Goal: Task Accomplishment & Management: Manage account settings

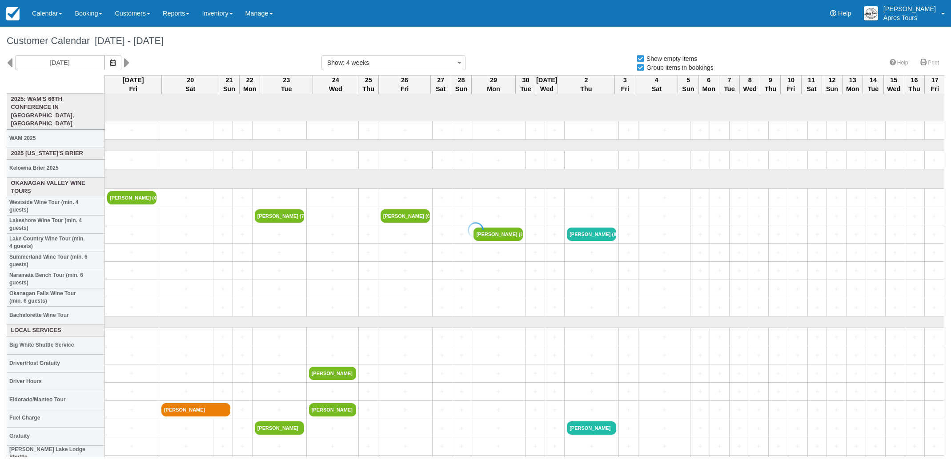
select select
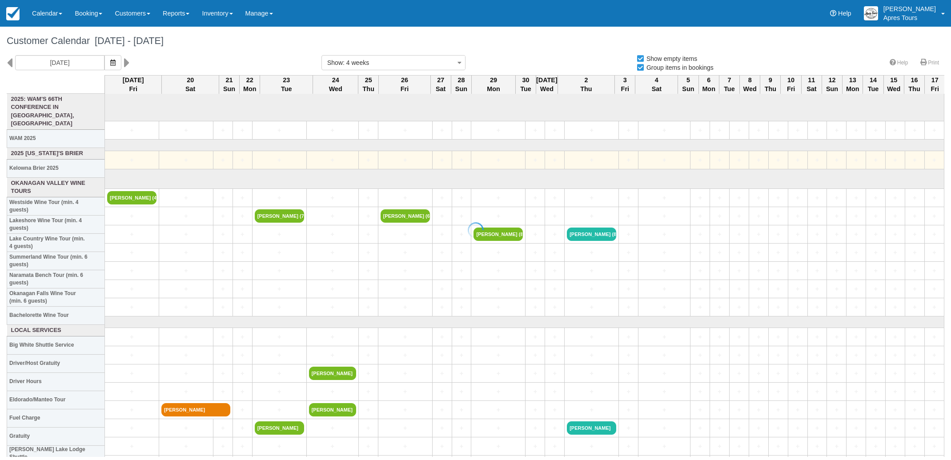
select select
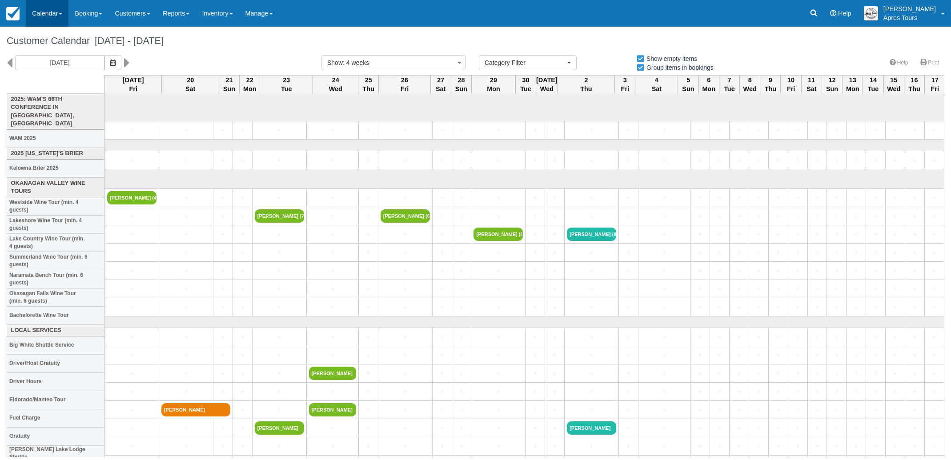
click at [36, 10] on link "Calendar" at bounding box center [47, 13] width 43 height 27
click at [52, 57] on link "Inventory" at bounding box center [61, 57] width 70 height 19
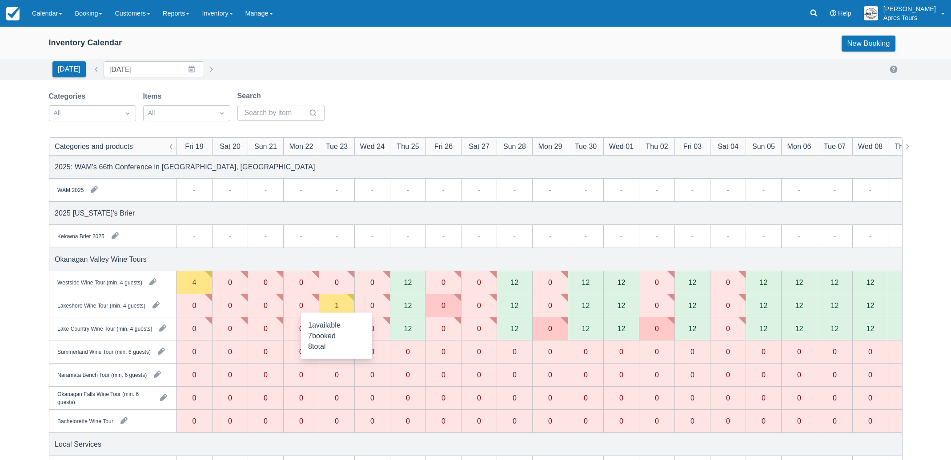
click at [343, 308] on div "1" at bounding box center [337, 305] width 36 height 23
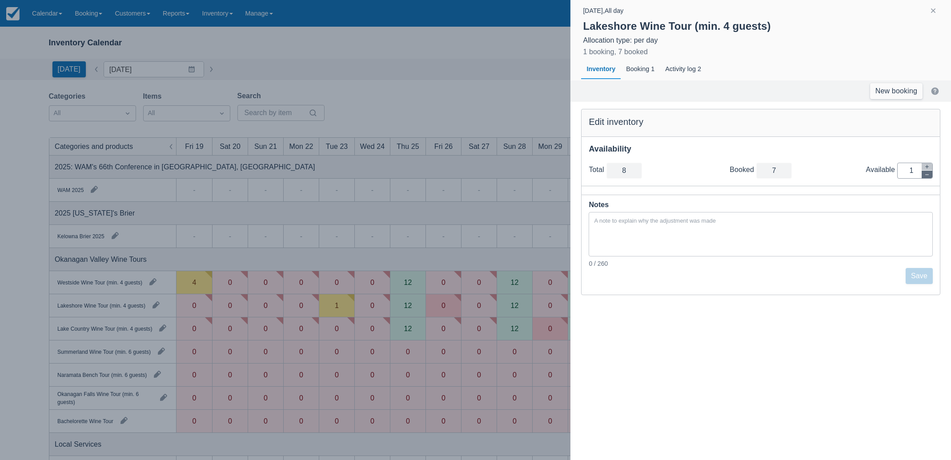
click at [930, 175] on icon "button" at bounding box center [927, 174] width 5 height 5
type input "7"
type input "0"
click at [926, 279] on button "Save" at bounding box center [919, 276] width 27 height 16
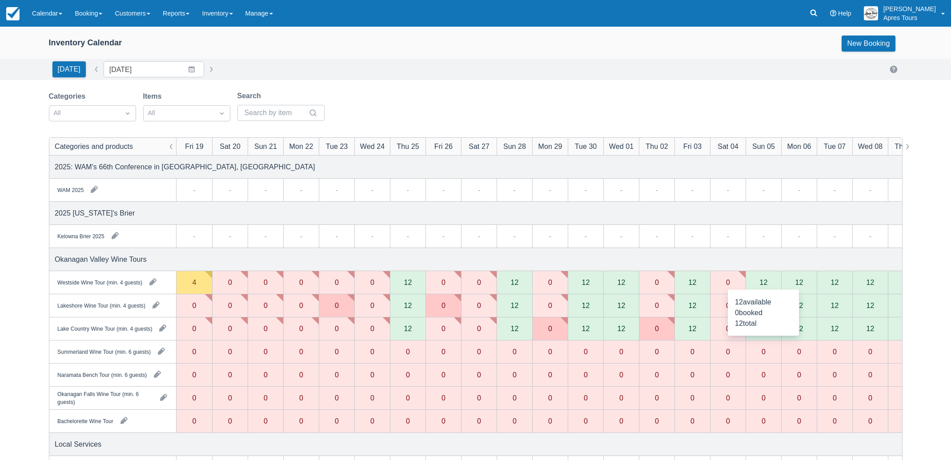
click at [763, 282] on div "12" at bounding box center [764, 282] width 8 height 7
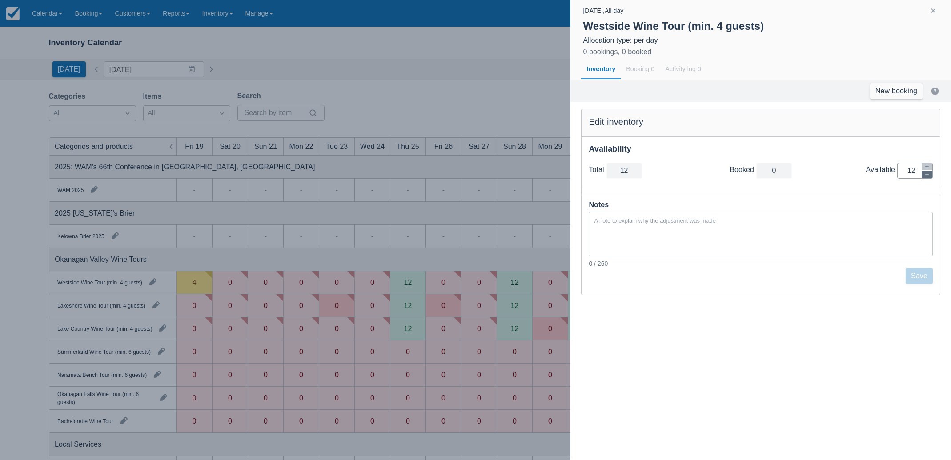
click at [929, 174] on icon "button" at bounding box center [927, 174] width 5 height 5
type input "11"
click at [929, 174] on icon "button" at bounding box center [927, 174] width 5 height 5
type input "10"
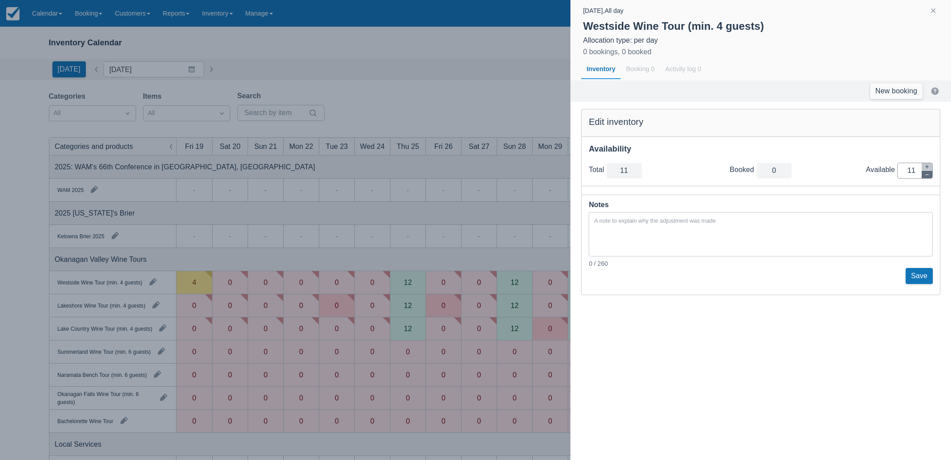
type input "10"
click at [929, 174] on icon "button" at bounding box center [927, 174] width 5 height 5
type input "9"
click at [929, 174] on icon "button" at bounding box center [927, 174] width 5 height 5
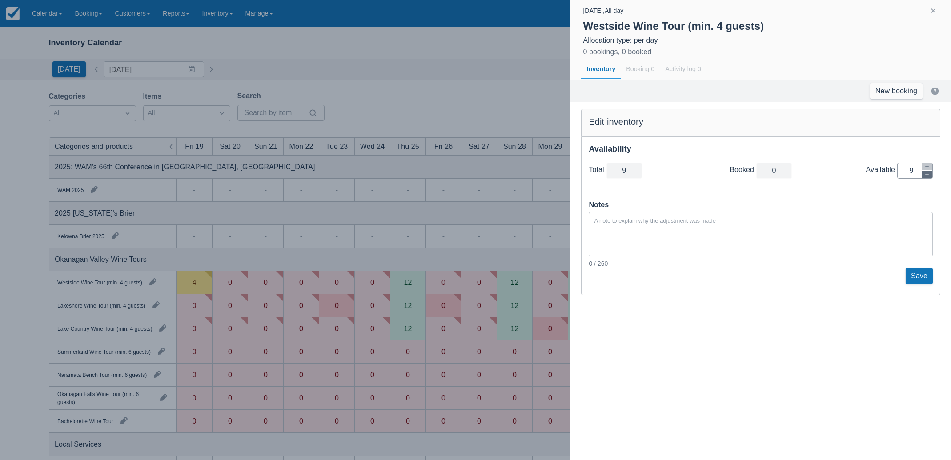
type input "8"
click at [929, 174] on icon "button" at bounding box center [927, 174] width 5 height 5
type input "7"
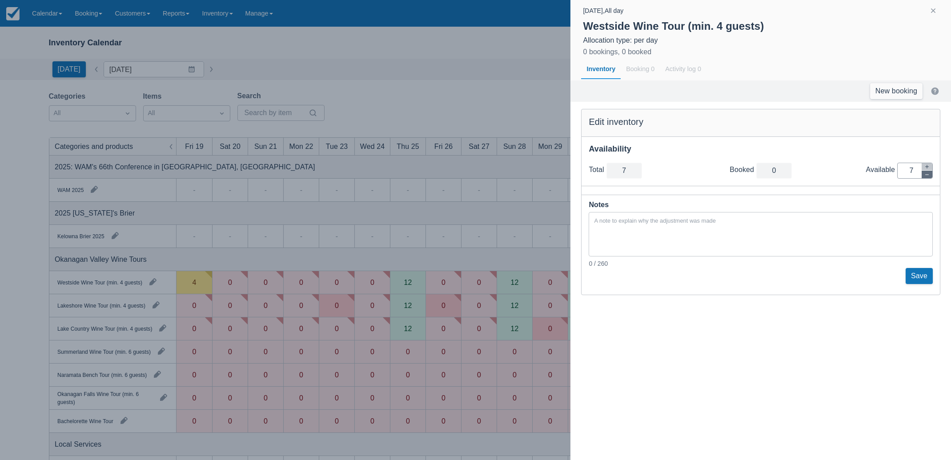
click at [929, 174] on icon "button" at bounding box center [927, 174] width 5 height 5
type input "6"
click at [929, 174] on icon "button" at bounding box center [927, 174] width 5 height 5
type input "5"
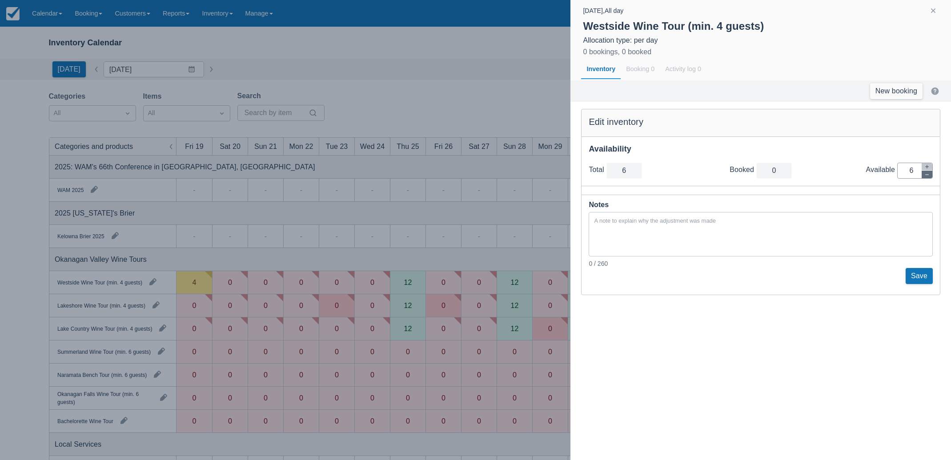
type input "5"
click at [929, 174] on icon "button" at bounding box center [927, 174] width 5 height 5
type input "4"
click at [929, 174] on icon "button" at bounding box center [927, 174] width 5 height 5
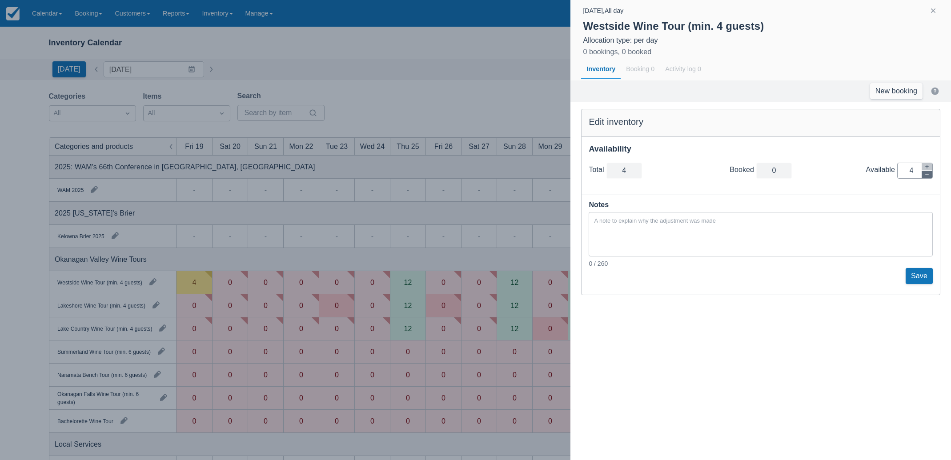
type input "3"
click at [929, 174] on icon "button" at bounding box center [927, 174] width 5 height 5
type input "2"
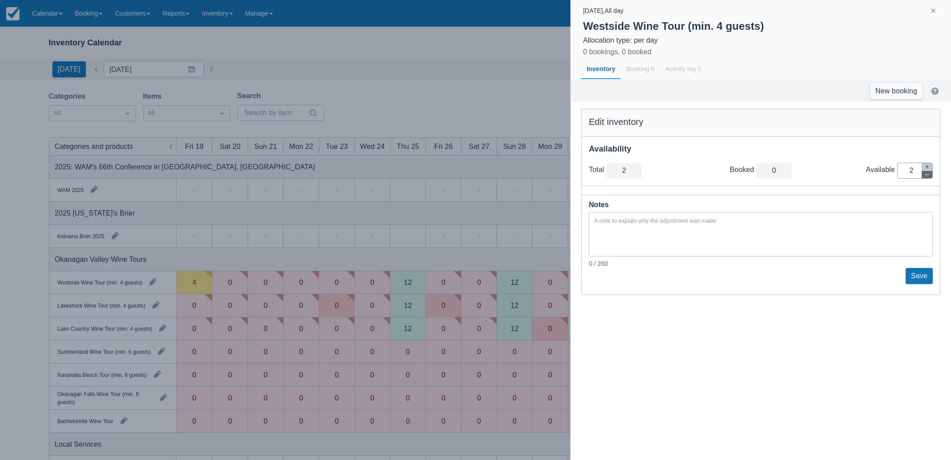
click at [929, 174] on icon "button" at bounding box center [927, 174] width 5 height 5
type input "1"
click at [929, 174] on icon "button" at bounding box center [927, 174] width 5 height 5
type input "0"
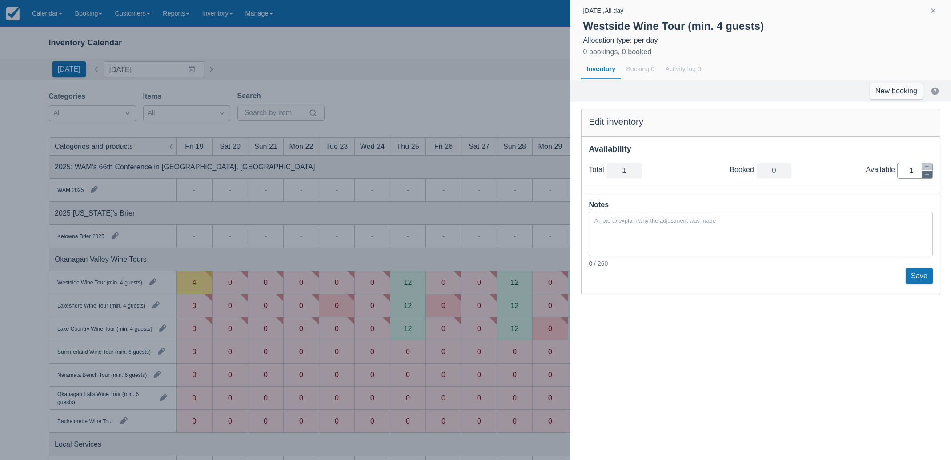
type input "0"
click at [918, 272] on button "Save" at bounding box center [919, 276] width 27 height 16
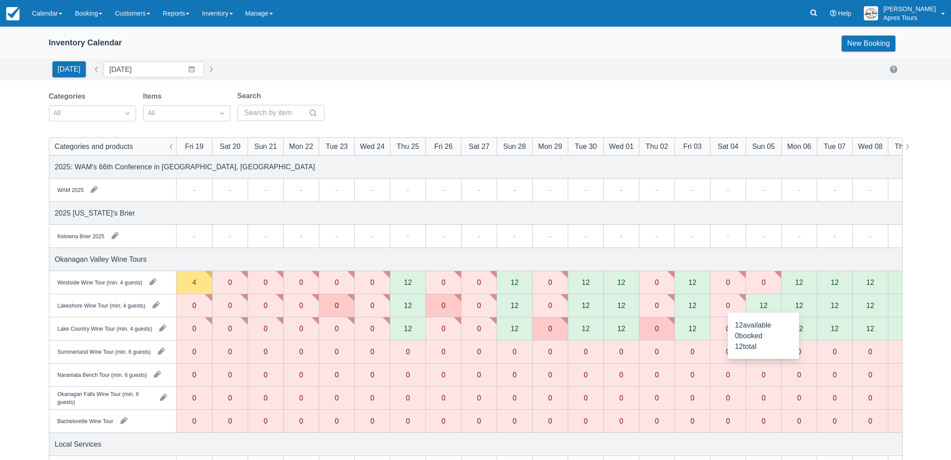
click at [754, 308] on div "12" at bounding box center [764, 305] width 36 height 23
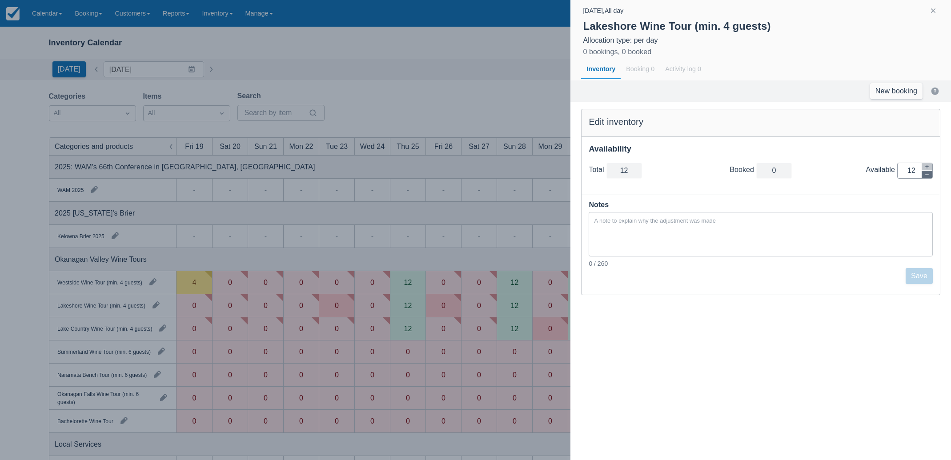
click at [930, 175] on button "button" at bounding box center [927, 175] width 11 height 8
type input "11"
click at [930, 175] on button "button" at bounding box center [927, 175] width 11 height 8
type input "10"
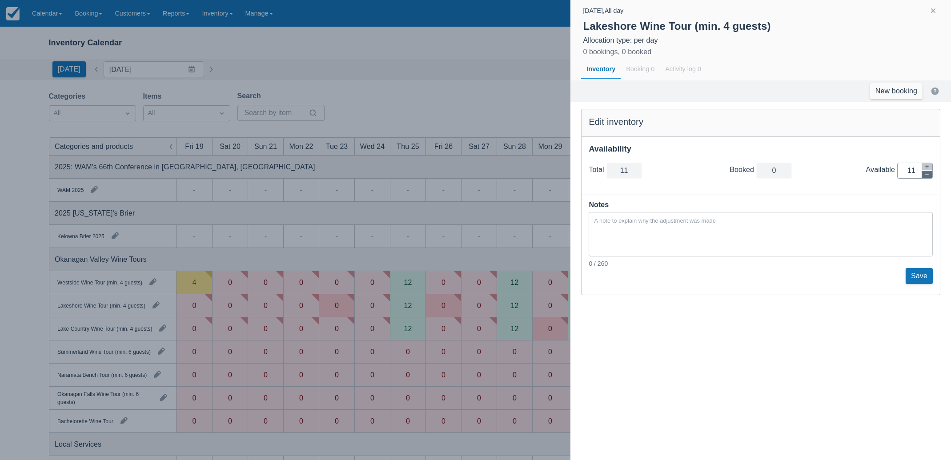
type input "10"
click at [930, 175] on button "button" at bounding box center [927, 175] width 11 height 8
type input "9"
click at [930, 175] on button "button" at bounding box center [927, 175] width 11 height 8
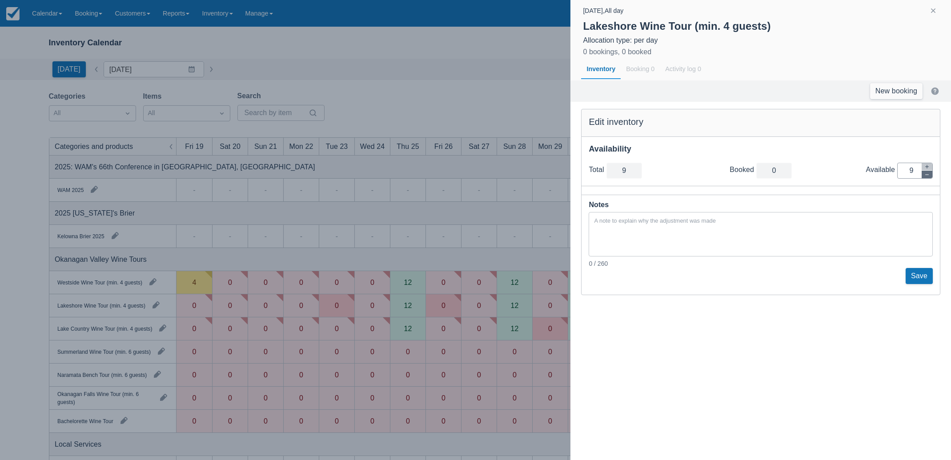
type input "8"
click at [930, 175] on button "button" at bounding box center [927, 175] width 11 height 8
type input "7"
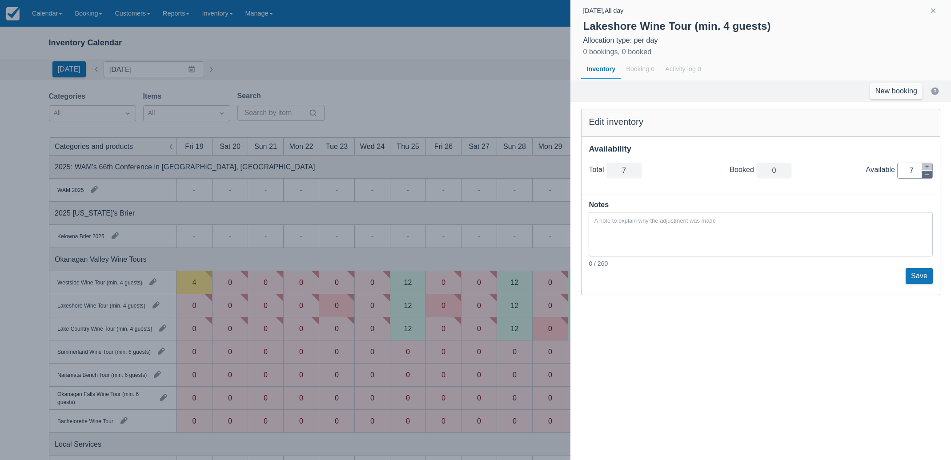
click at [930, 175] on button "button" at bounding box center [927, 175] width 11 height 8
type input "6"
click at [930, 175] on button "button" at bounding box center [927, 175] width 11 height 8
type input "5"
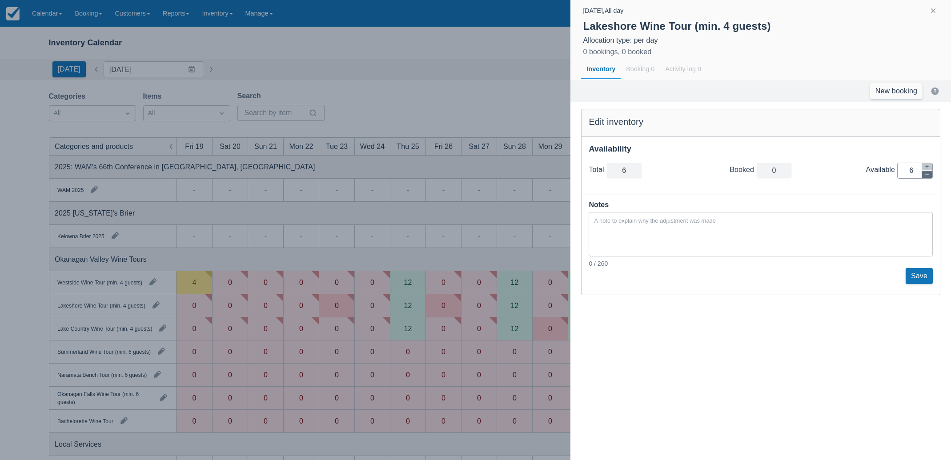
type input "5"
click at [930, 175] on button "button" at bounding box center [927, 175] width 11 height 8
type input "4"
click at [930, 175] on button "button" at bounding box center [927, 175] width 11 height 8
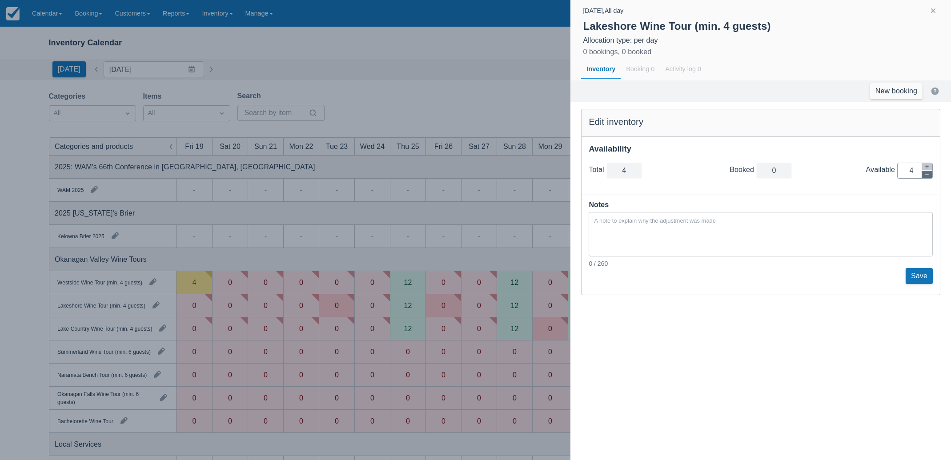
type input "3"
click at [930, 175] on button "button" at bounding box center [927, 175] width 11 height 8
type input "2"
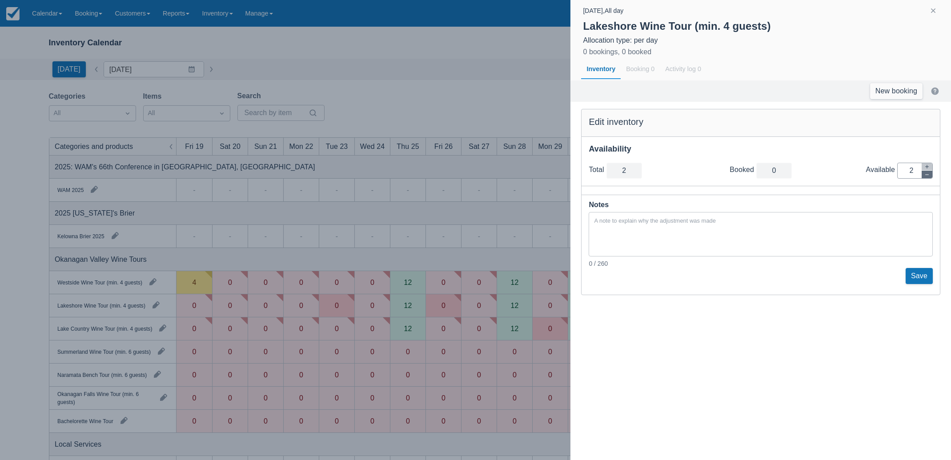
click at [930, 175] on button "button" at bounding box center [927, 175] width 11 height 8
type input "1"
click at [930, 175] on button "button" at bounding box center [927, 175] width 11 height 8
type input "0"
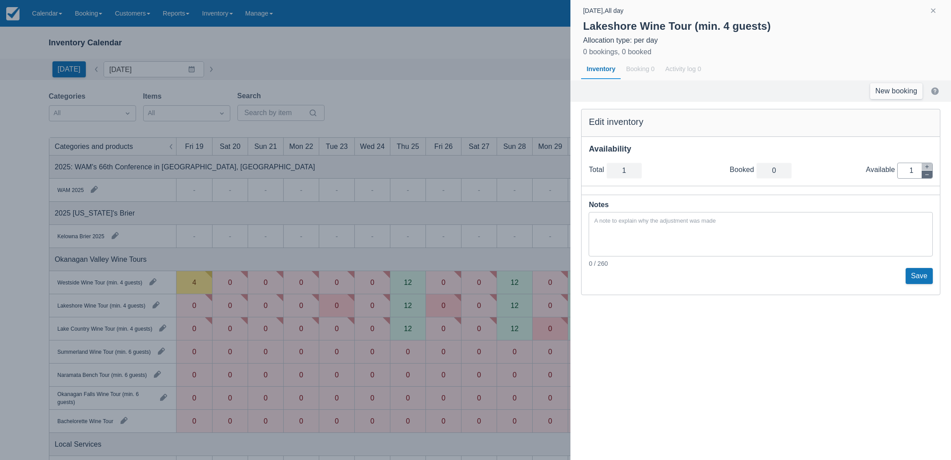
type input "0"
click at [920, 277] on button "Save" at bounding box center [919, 276] width 27 height 16
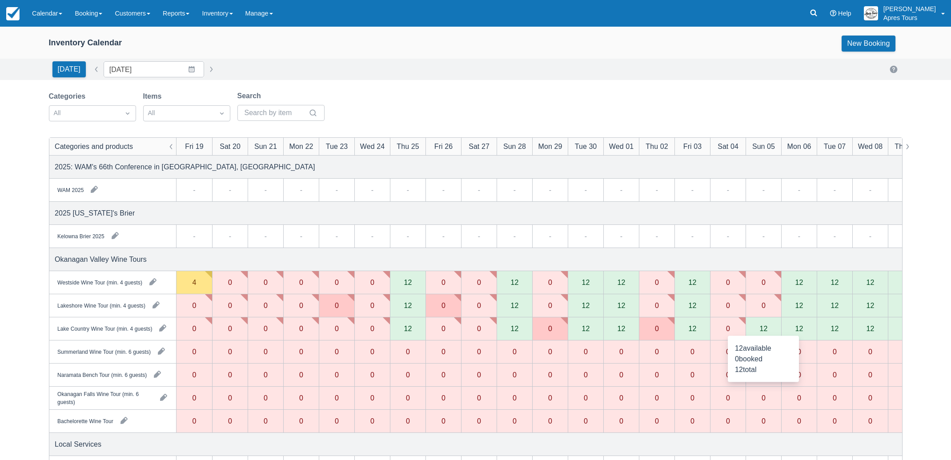
click at [768, 327] on div "12" at bounding box center [764, 329] width 36 height 23
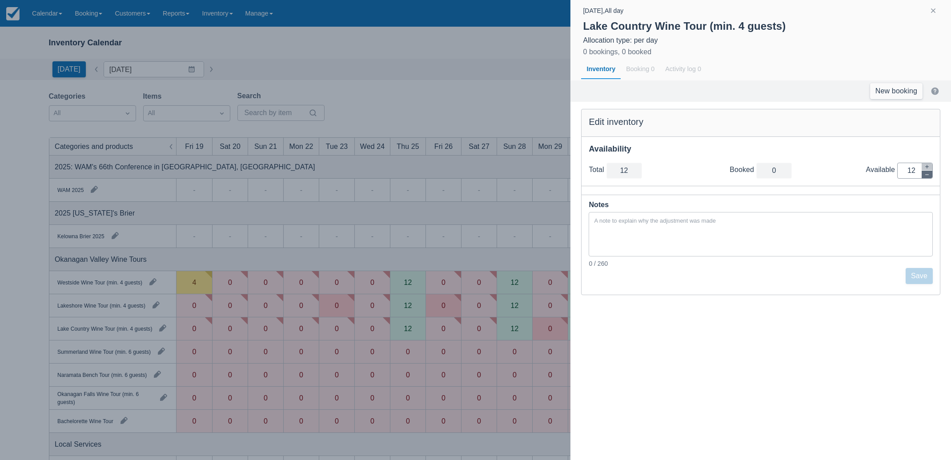
click at [929, 176] on icon "button" at bounding box center [927, 174] width 5 height 5
type input "11"
click at [929, 176] on icon "button" at bounding box center [927, 174] width 5 height 5
type input "10"
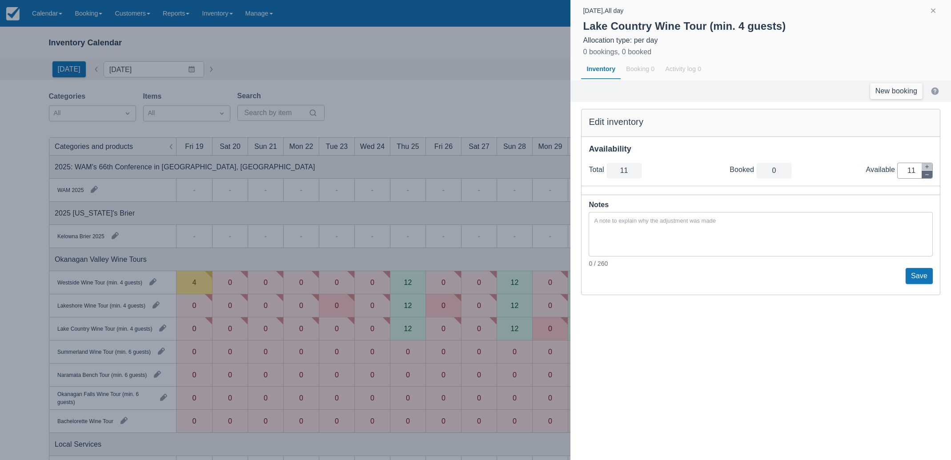
type input "10"
click at [929, 176] on icon "button" at bounding box center [927, 174] width 5 height 5
type input "9"
click at [929, 176] on icon "button" at bounding box center [927, 174] width 5 height 5
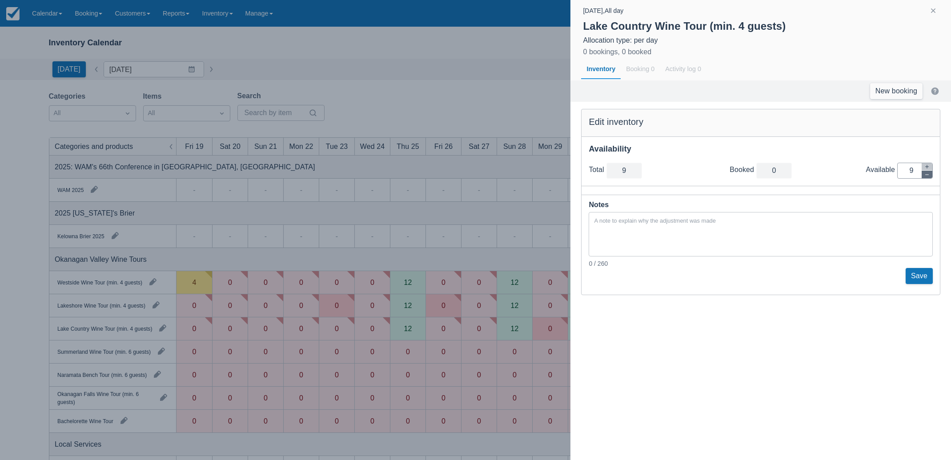
type input "8"
click at [929, 176] on icon "button" at bounding box center [927, 174] width 5 height 5
type input "7"
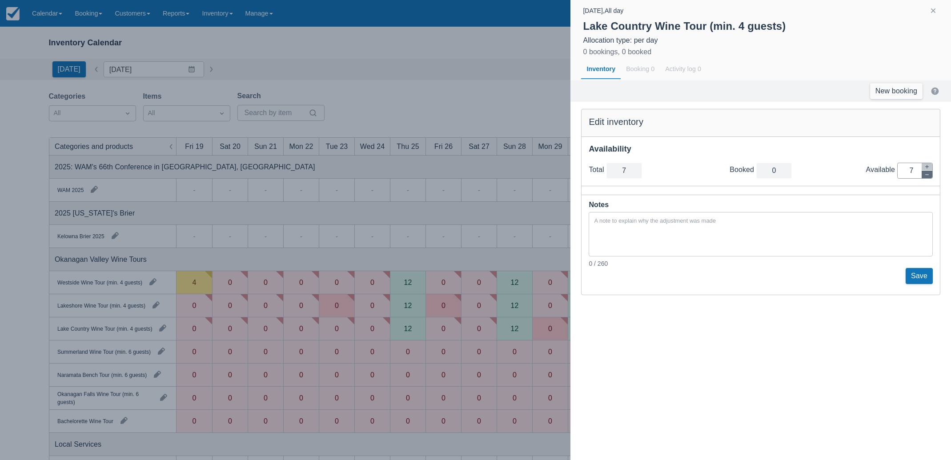
click at [929, 176] on icon "button" at bounding box center [927, 174] width 5 height 5
type input "6"
click at [929, 176] on icon "button" at bounding box center [927, 174] width 5 height 5
type input "5"
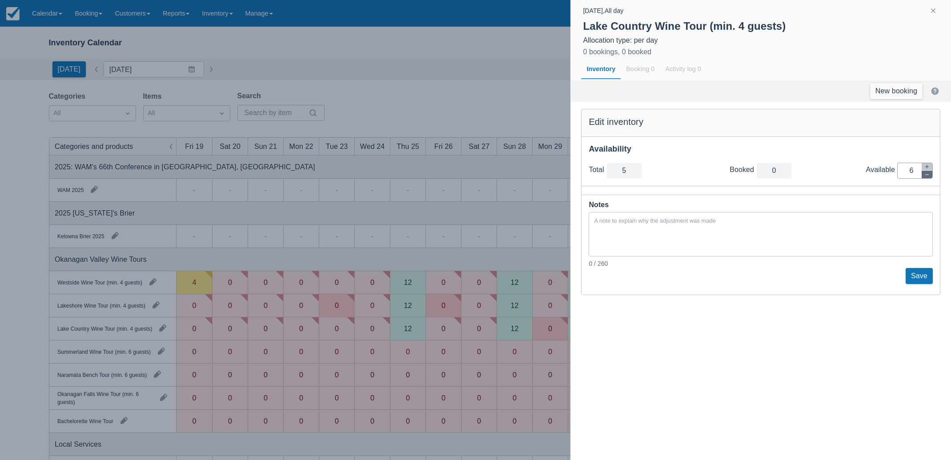
type input "5"
click at [929, 176] on icon "button" at bounding box center [927, 174] width 5 height 5
type input "4"
click at [929, 176] on icon "button" at bounding box center [927, 174] width 5 height 5
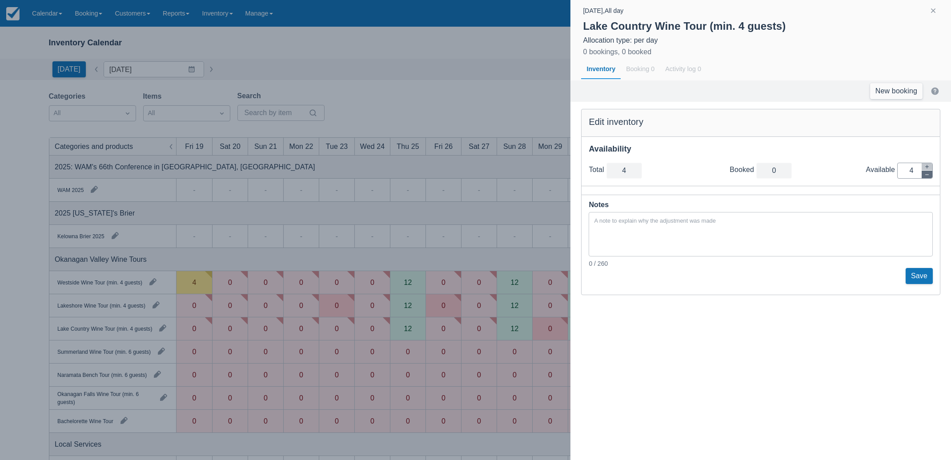
type input "3"
click at [929, 176] on icon "button" at bounding box center [927, 174] width 5 height 5
type input "2"
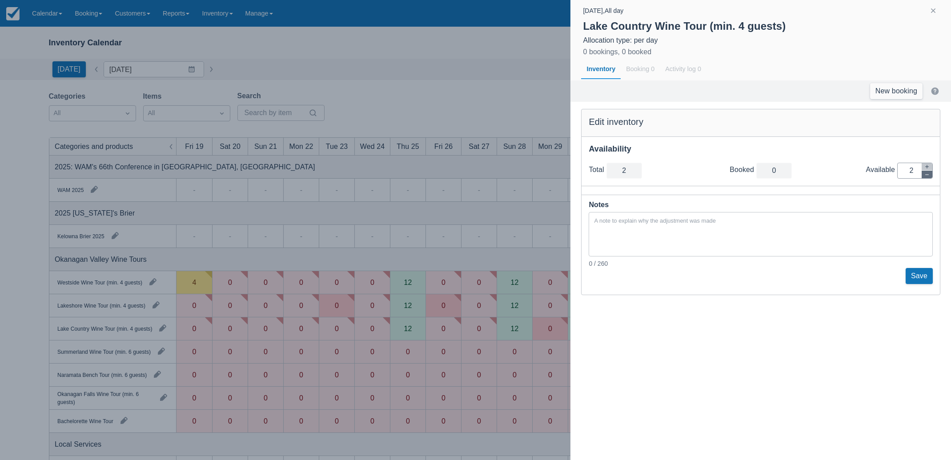
click at [929, 176] on icon "button" at bounding box center [927, 174] width 5 height 5
type input "1"
click at [929, 176] on icon "button" at bounding box center [927, 174] width 5 height 5
type input "0"
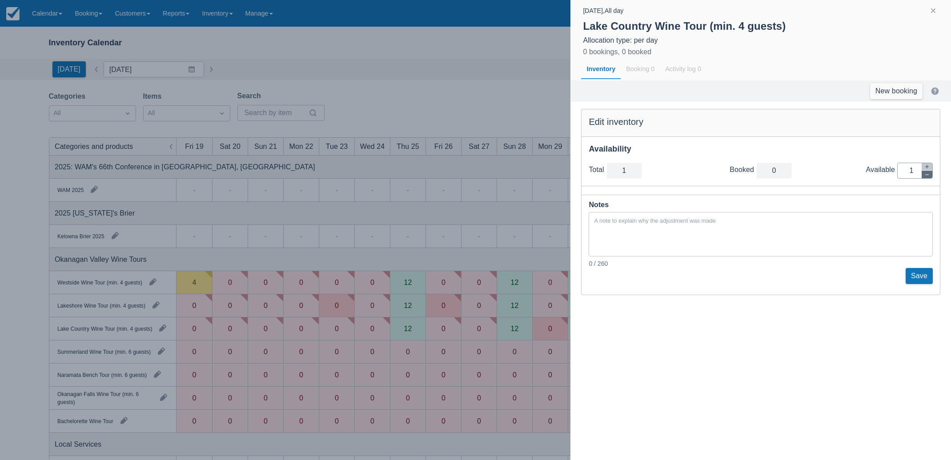
type input "0"
click at [923, 278] on button "Save" at bounding box center [919, 276] width 27 height 16
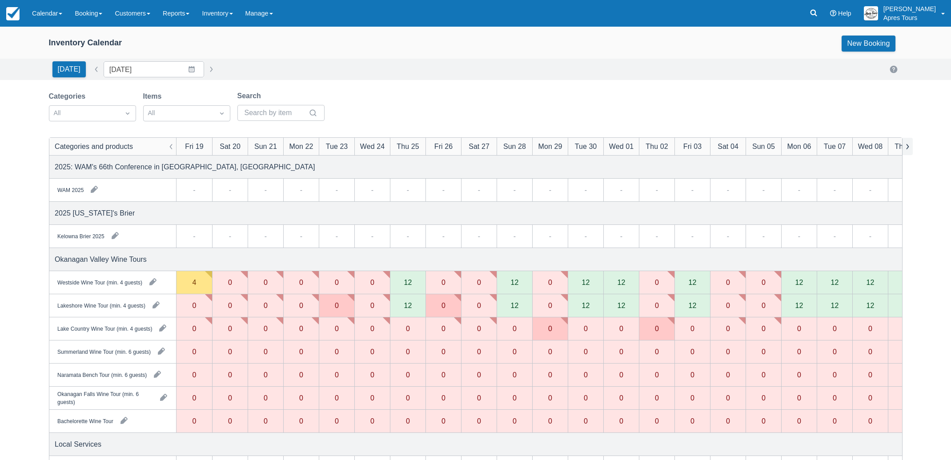
click at [909, 146] on button "button" at bounding box center [907, 146] width 11 height 17
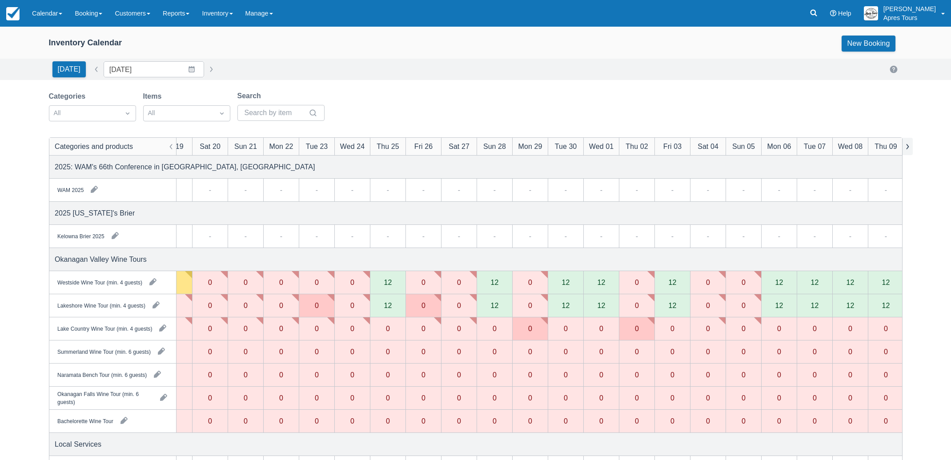
click at [909, 146] on button "button" at bounding box center [907, 146] width 11 height 17
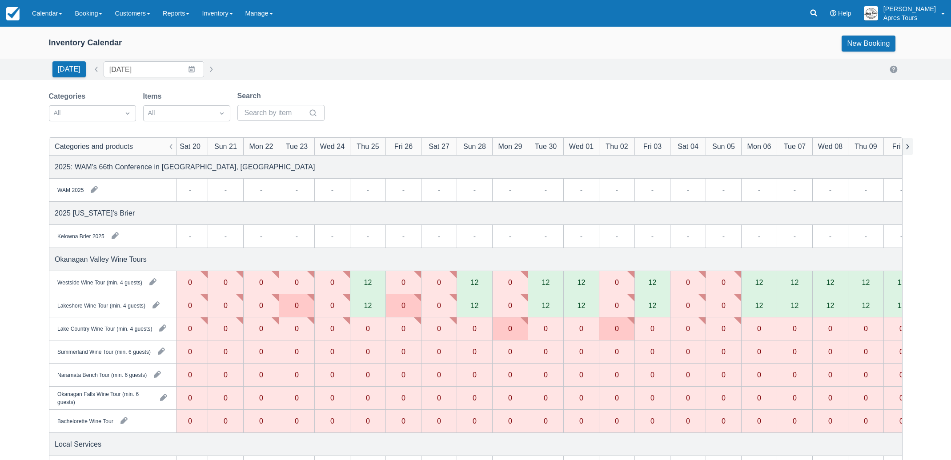
click at [909, 146] on button "button" at bounding box center [907, 146] width 11 height 17
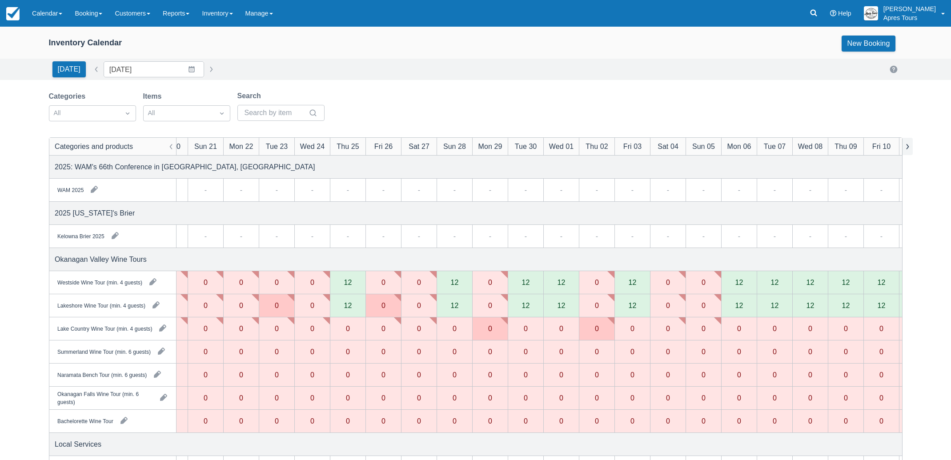
click at [909, 146] on button "button" at bounding box center [907, 146] width 11 height 17
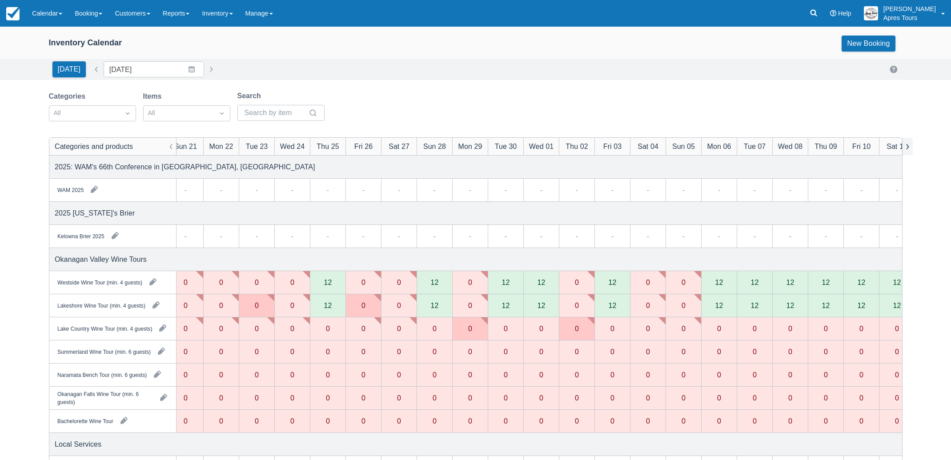
click at [910, 146] on button "button" at bounding box center [907, 146] width 11 height 17
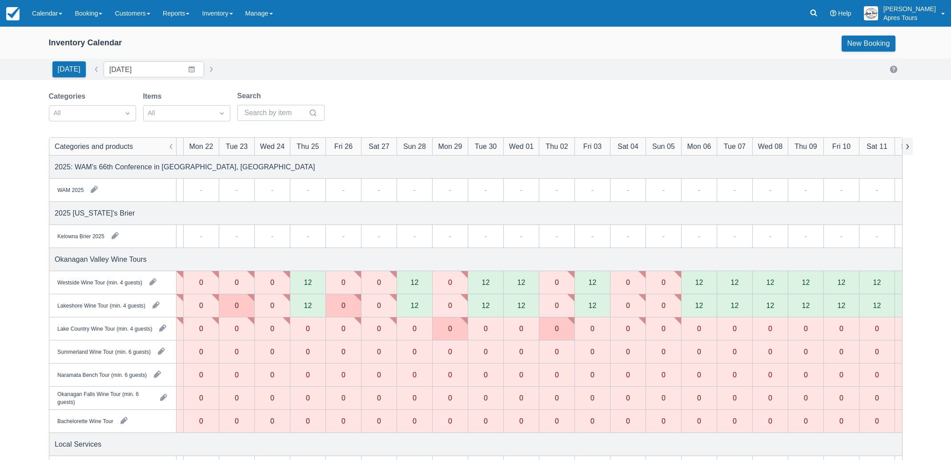
click at [910, 146] on button "button" at bounding box center [907, 146] width 11 height 17
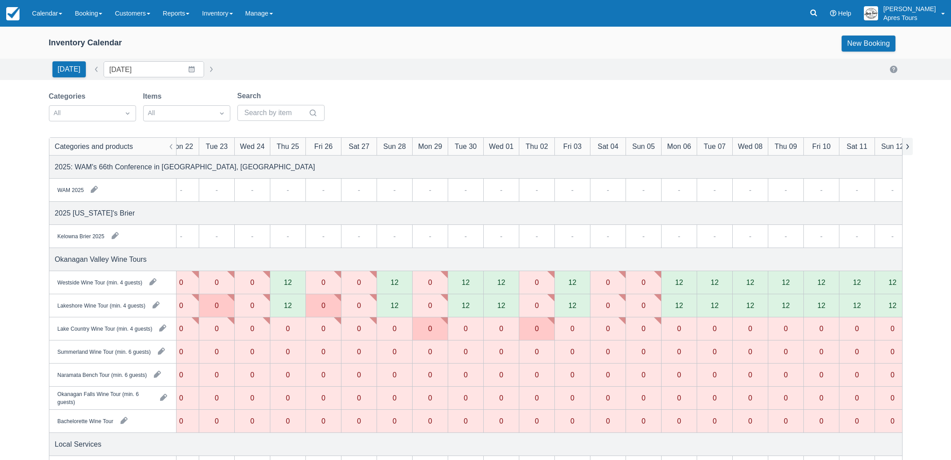
click at [910, 146] on button "button" at bounding box center [907, 146] width 11 height 17
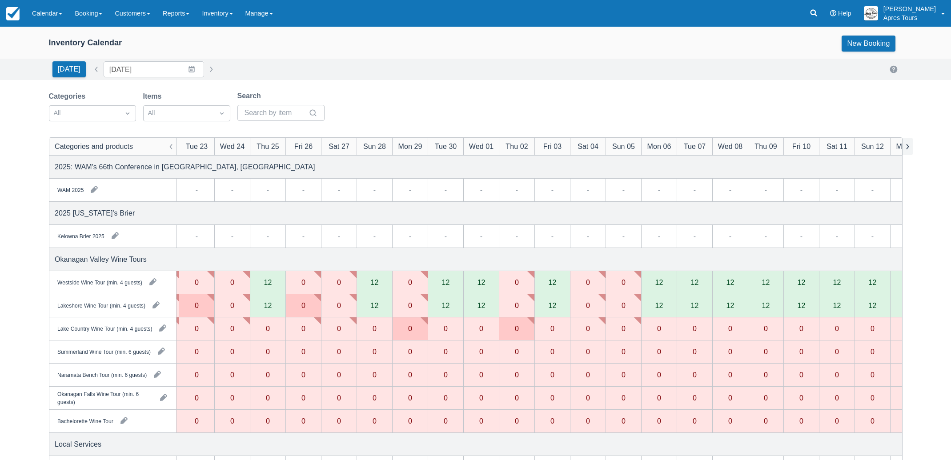
click at [910, 146] on button "button" at bounding box center [907, 146] width 11 height 17
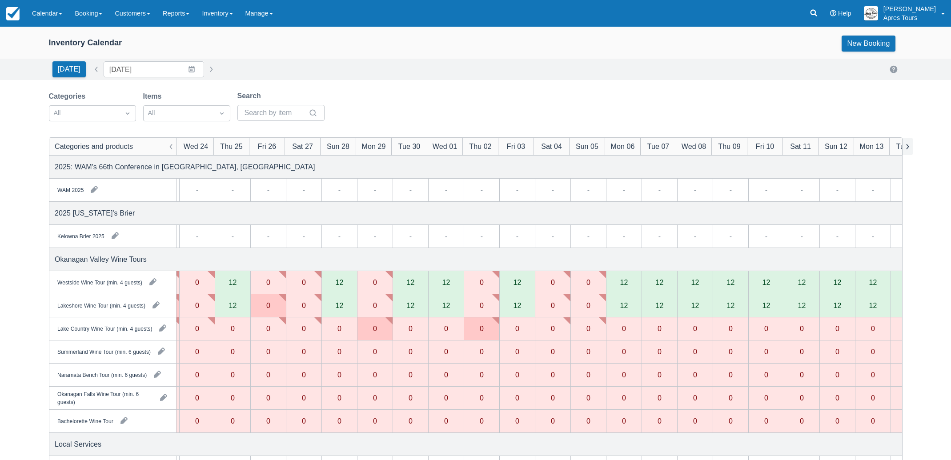
click at [910, 146] on button "button" at bounding box center [907, 146] width 11 height 17
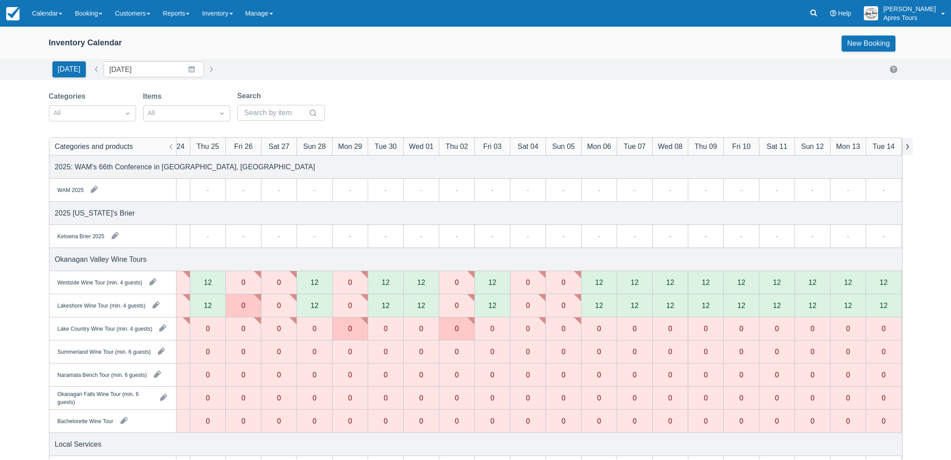
click at [910, 146] on button "button" at bounding box center [907, 146] width 11 height 17
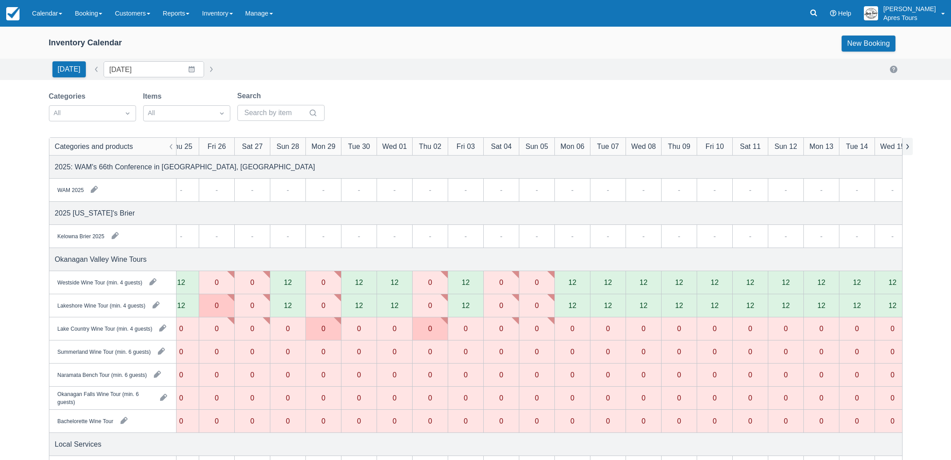
click at [910, 146] on button "button" at bounding box center [907, 146] width 11 height 17
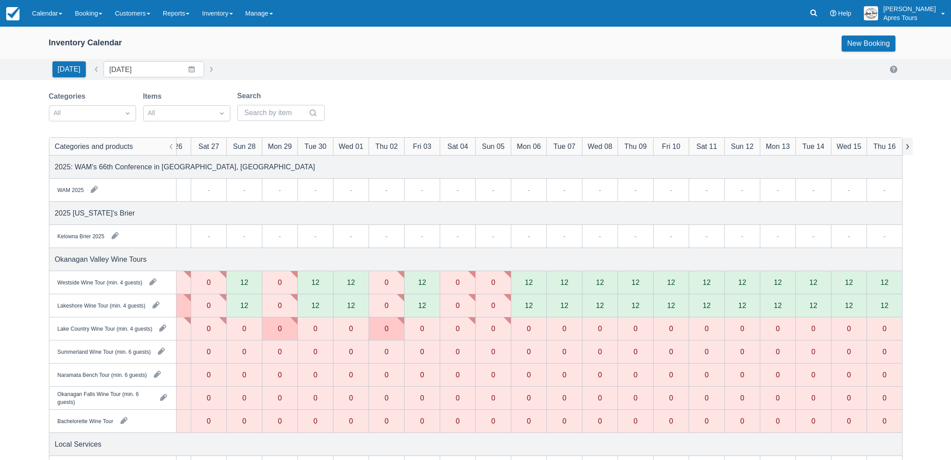
click at [910, 146] on button "button" at bounding box center [907, 146] width 11 height 17
click at [172, 150] on button "button" at bounding box center [171, 146] width 11 height 17
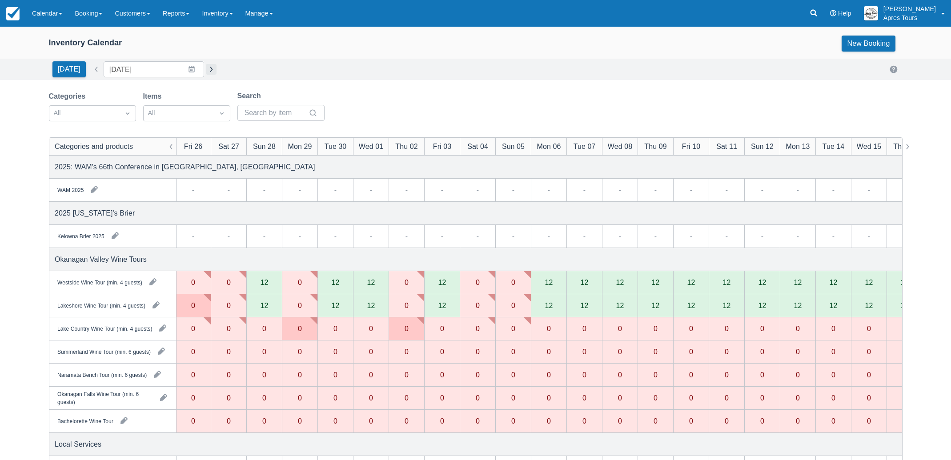
click at [206, 70] on button "button" at bounding box center [211, 69] width 11 height 11
type input "Fri Oct 17 2025"
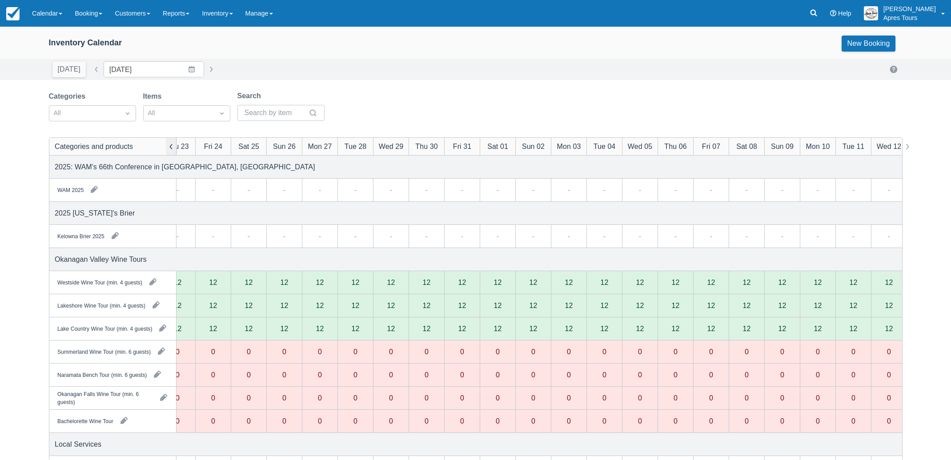
click at [170, 148] on button "button" at bounding box center [171, 146] width 11 height 17
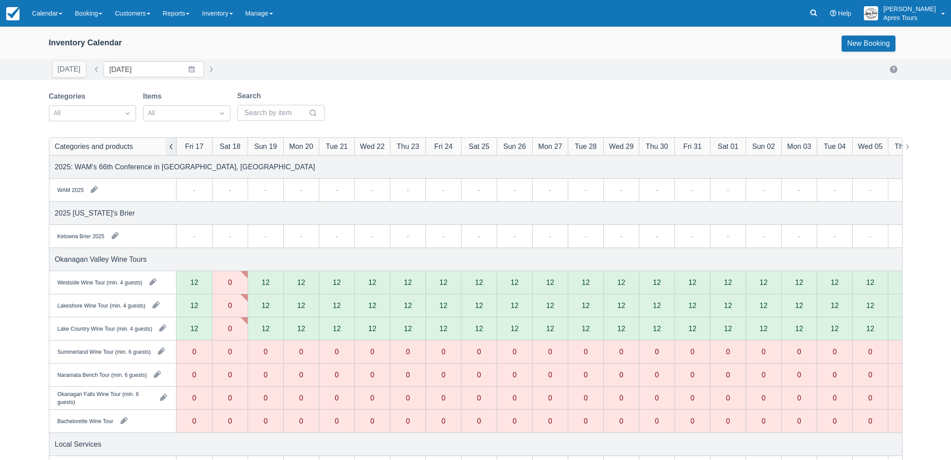
click at [170, 148] on button "button" at bounding box center [171, 146] width 11 height 17
click at [169, 144] on button "button" at bounding box center [171, 146] width 11 height 17
click at [213, 19] on link "Inventory" at bounding box center [217, 13] width 43 height 27
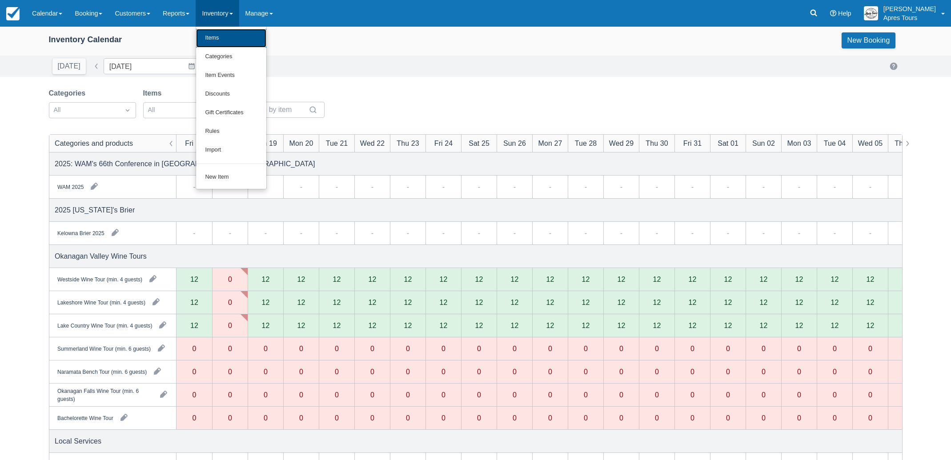
click at [223, 41] on link "Items" at bounding box center [231, 38] width 70 height 19
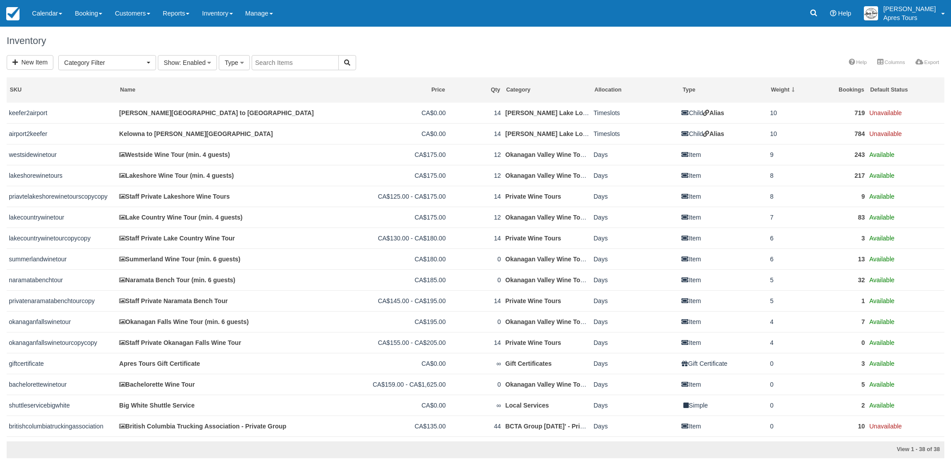
select select
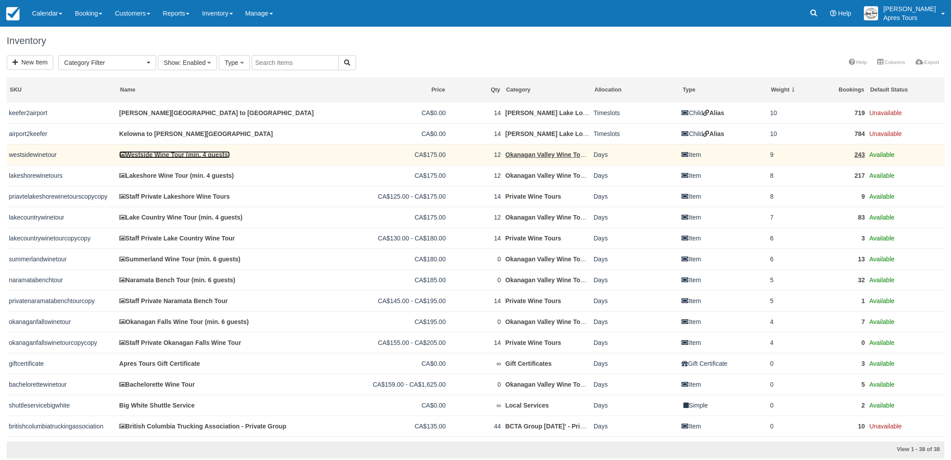
click at [169, 156] on link "Westside Wine Tour (min. 4 guests)" at bounding box center [174, 154] width 111 height 7
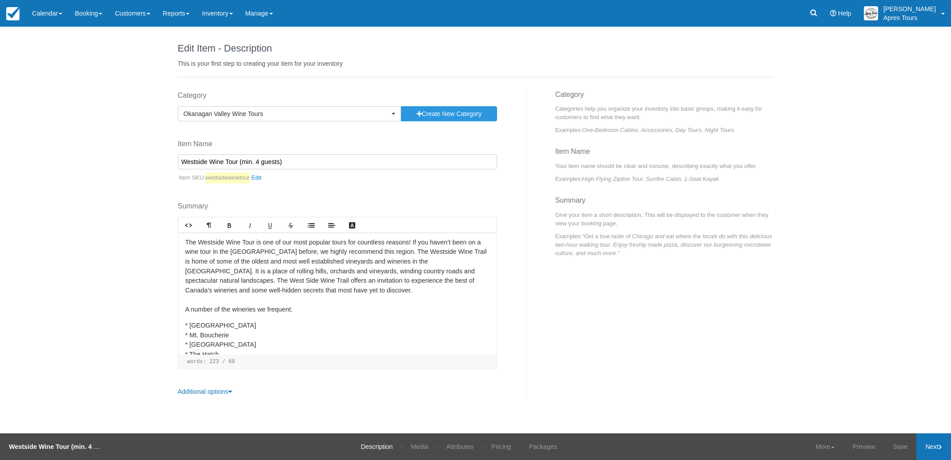
click at [933, 448] on link "Next" at bounding box center [934, 447] width 35 height 27
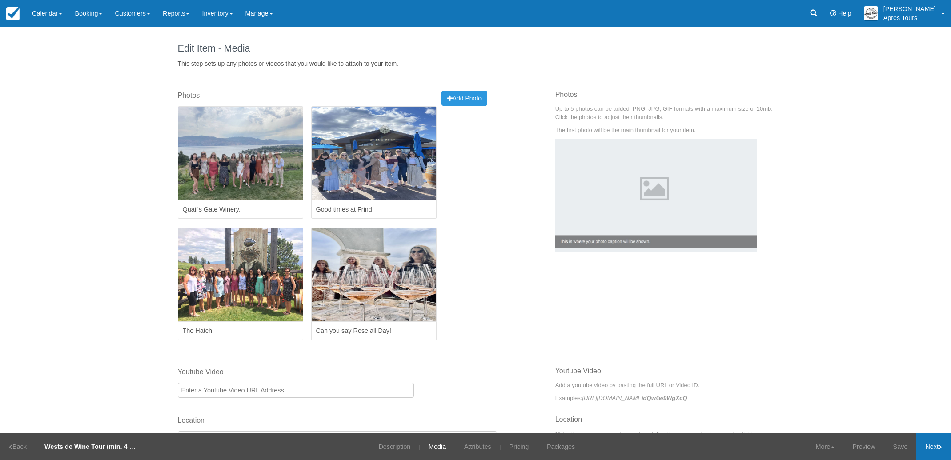
click at [933, 448] on link "Next" at bounding box center [934, 447] width 35 height 27
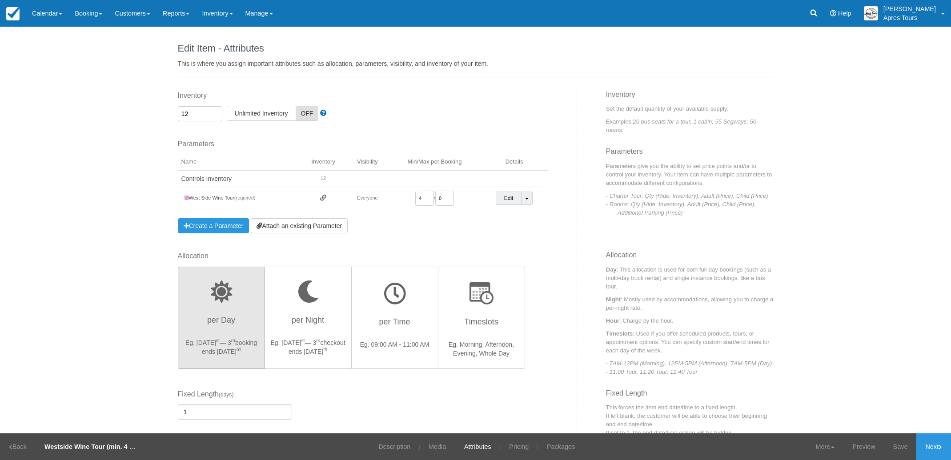
click at [425, 197] on input "4" at bounding box center [424, 198] width 19 height 15
type input "6"
click at [899, 443] on link "Save" at bounding box center [901, 447] width 32 height 27
click at [935, 446] on link "Next" at bounding box center [934, 447] width 35 height 27
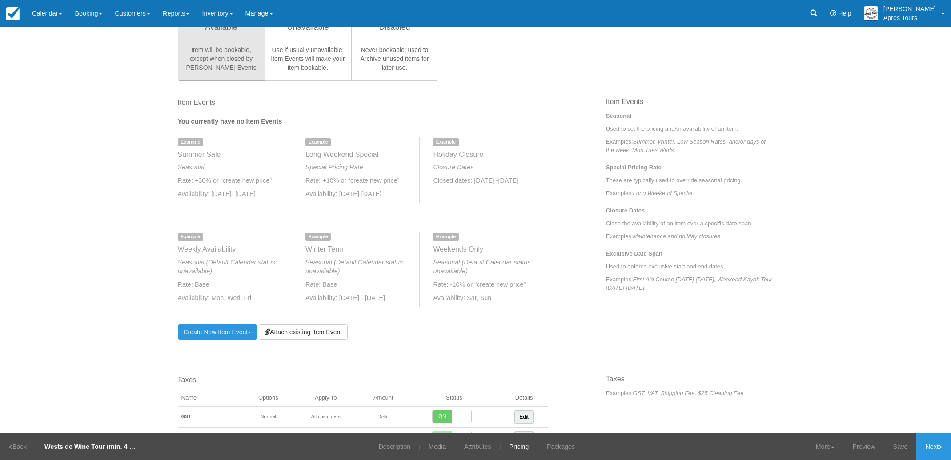
scroll to position [259, 0]
click at [338, 327] on link "Attach existing Item Event" at bounding box center [303, 329] width 89 height 15
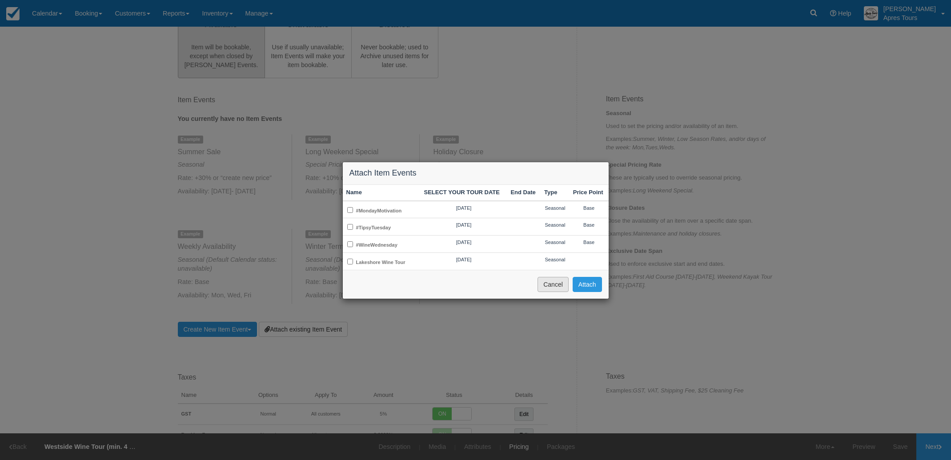
click at [557, 285] on button "Cancel" at bounding box center [553, 284] width 31 height 15
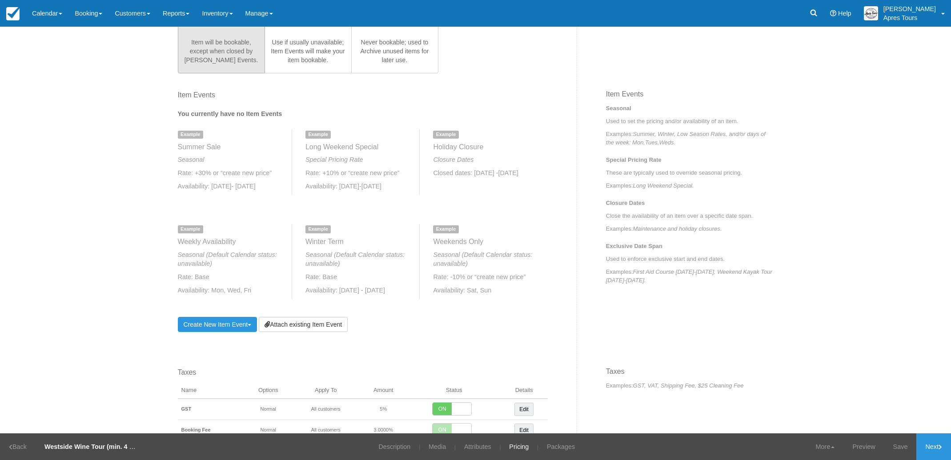
scroll to position [263, 0]
click at [218, 326] on link "Create New Item Event Toggle Dropdown" at bounding box center [218, 325] width 80 height 15
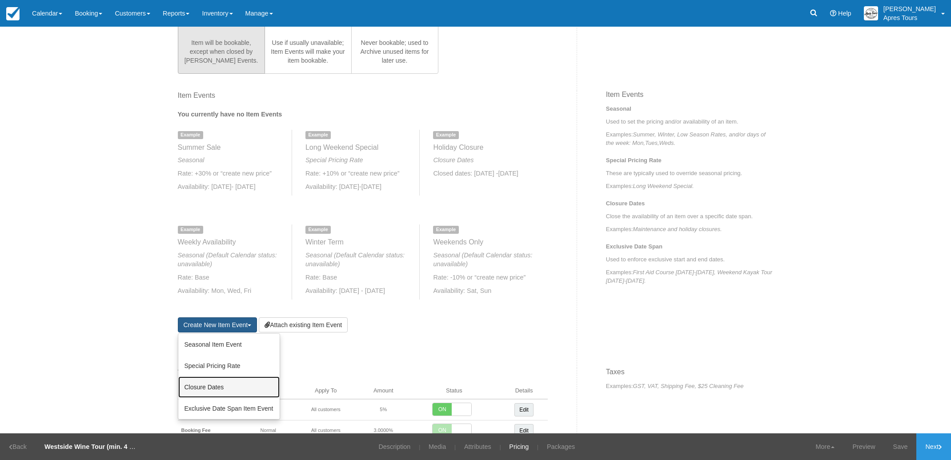
click at [208, 391] on link "Closure Dates" at bounding box center [228, 387] width 101 height 21
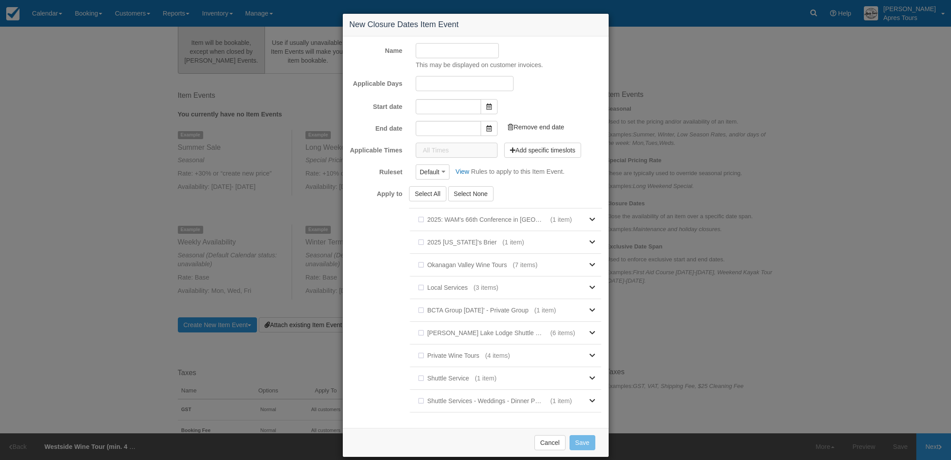
type input "Fri Sep 19 2025"
type input "Sun Oct 19 2025"
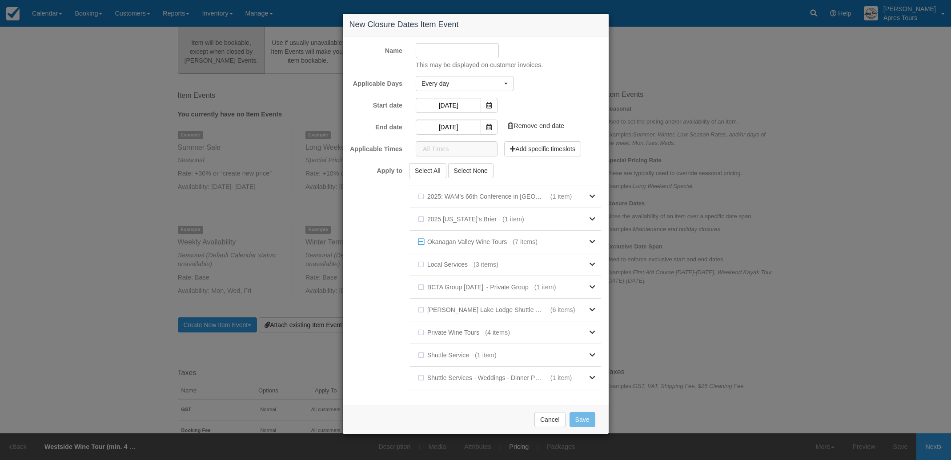
click at [445, 52] on input "Name" at bounding box center [457, 50] width 83 height 15
type input "Winter Closure"
click at [492, 106] on span at bounding box center [489, 105] width 17 height 15
click at [487, 105] on icon at bounding box center [489, 105] width 5 height 6
click at [460, 105] on input "Fri Sep 19 2025" at bounding box center [448, 105] width 65 height 15
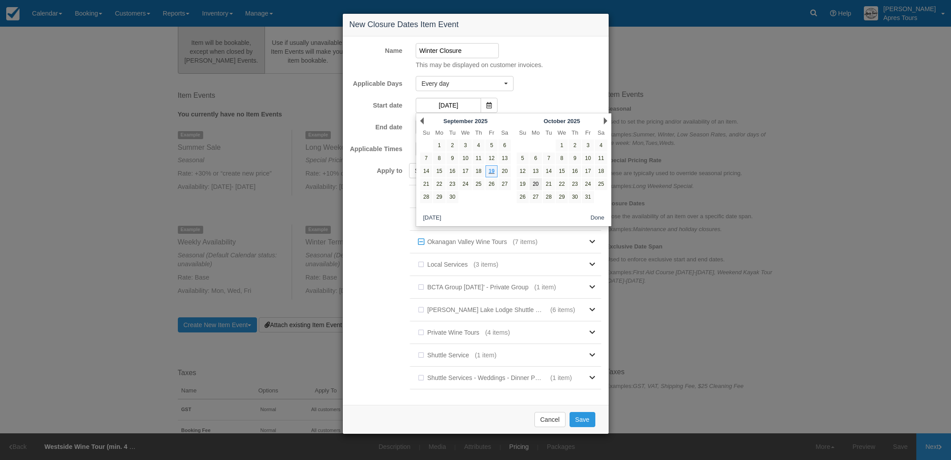
click at [535, 181] on link "20" at bounding box center [536, 184] width 12 height 12
type input "Mon Oct 20 2025"
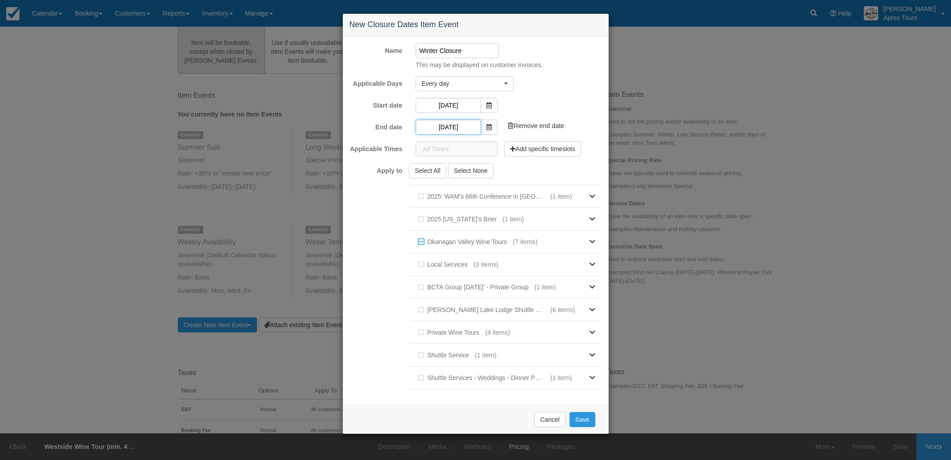
click at [459, 128] on input "Mon Oct 20 2025" at bounding box center [448, 127] width 65 height 15
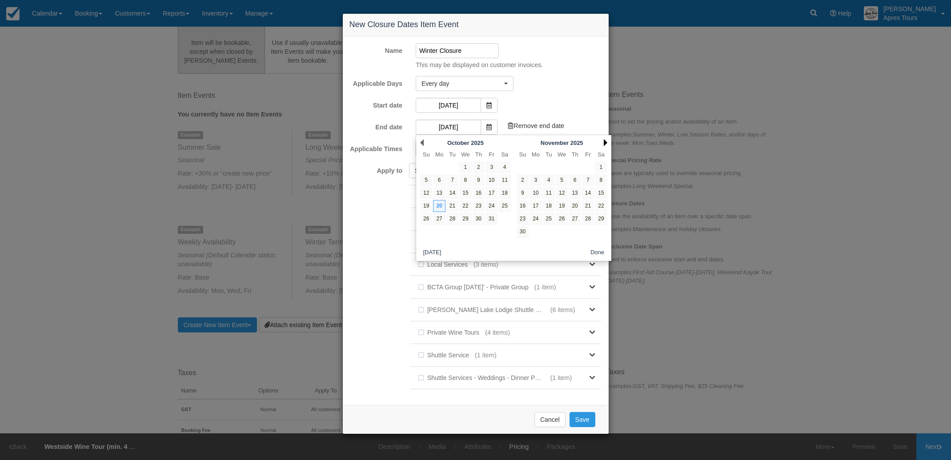
click at [604, 142] on link "Next" at bounding box center [606, 142] width 4 height 7
click at [549, 218] on link "31" at bounding box center [549, 219] width 12 height 12
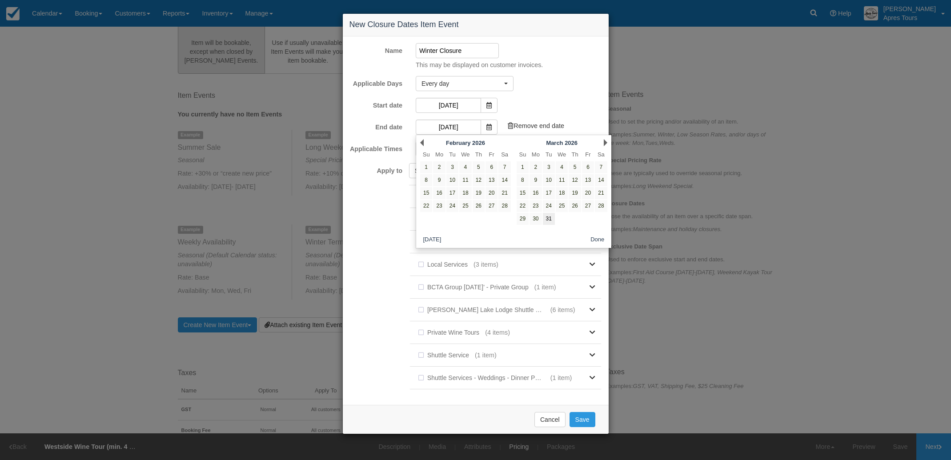
type input "Tue Mar 31 2026"
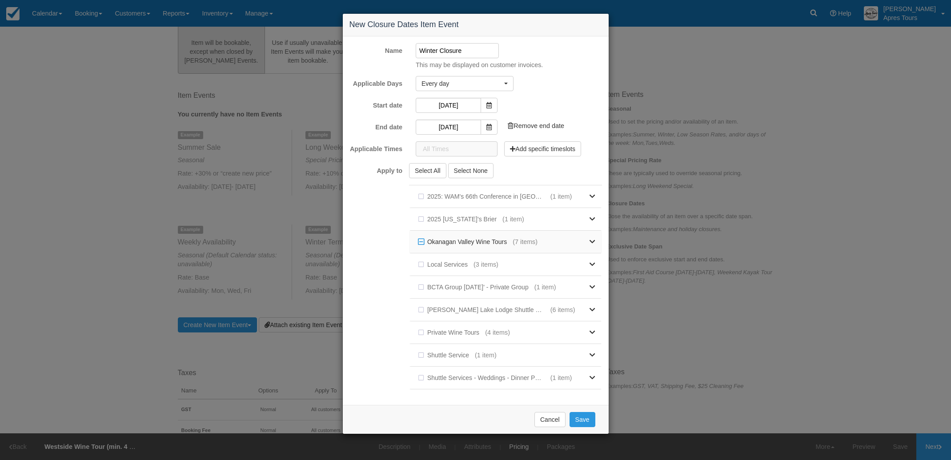
click at [420, 241] on label "Okanagan Valley Wine Tours" at bounding box center [464, 241] width 97 height 13
checkbox input "true"
click at [588, 419] on button "Save" at bounding box center [583, 419] width 26 height 15
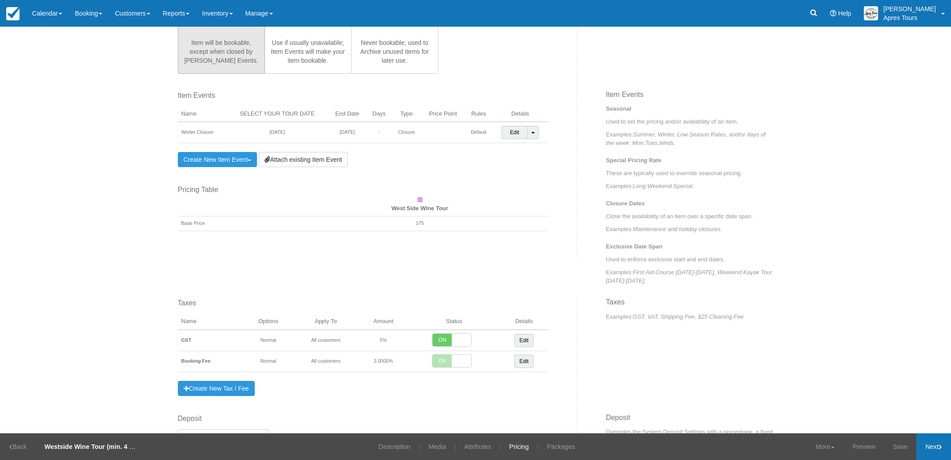
click at [926, 447] on link "Next" at bounding box center [934, 447] width 35 height 27
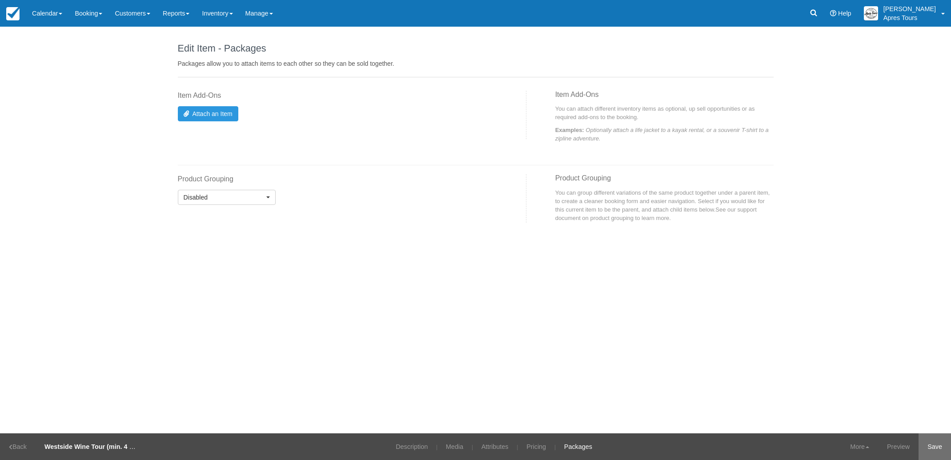
click at [936, 447] on link "Save" at bounding box center [935, 447] width 32 height 27
click at [12, 15] on img at bounding box center [12, 13] width 13 height 13
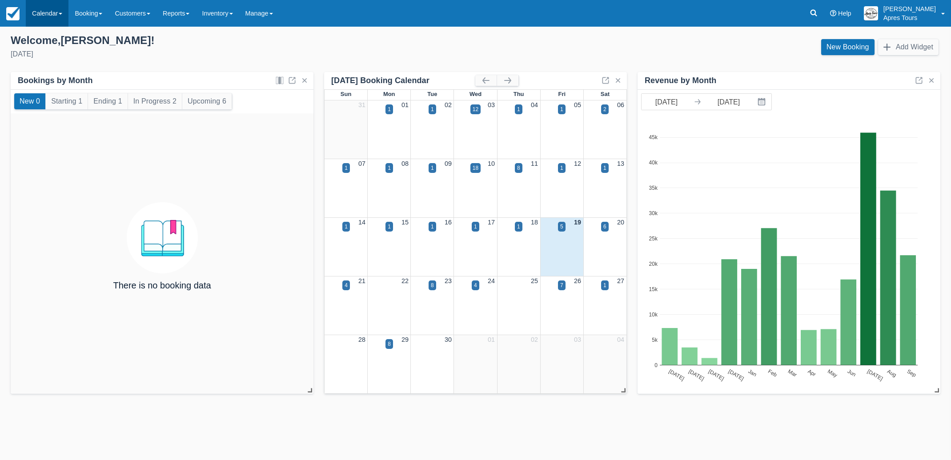
click at [41, 12] on link "Calendar" at bounding box center [47, 13] width 43 height 27
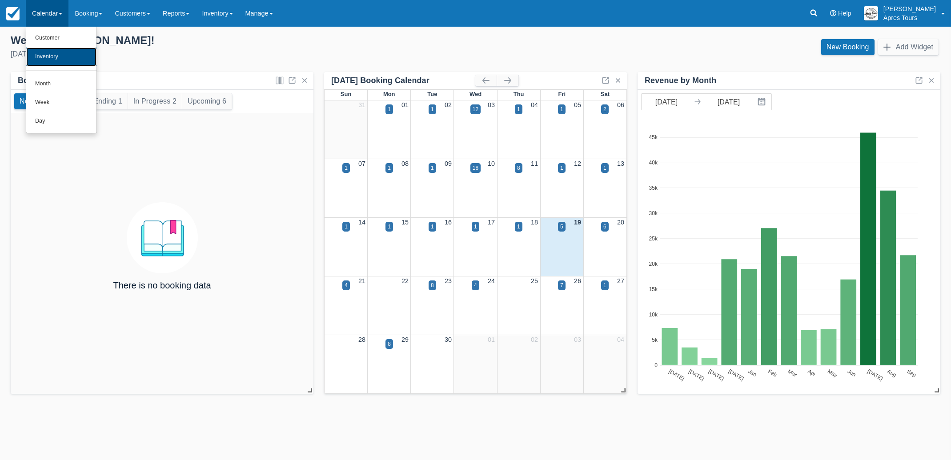
click at [47, 56] on link "Inventory" at bounding box center [61, 57] width 70 height 19
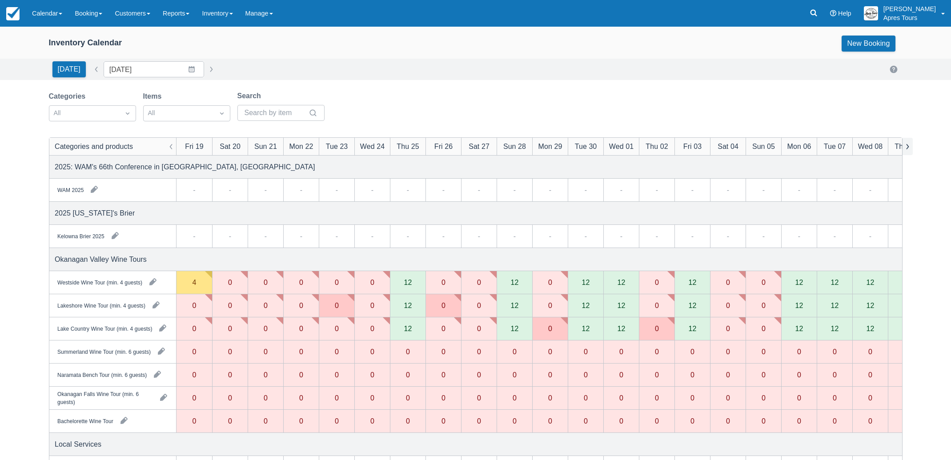
click at [908, 148] on button "button" at bounding box center [907, 146] width 11 height 17
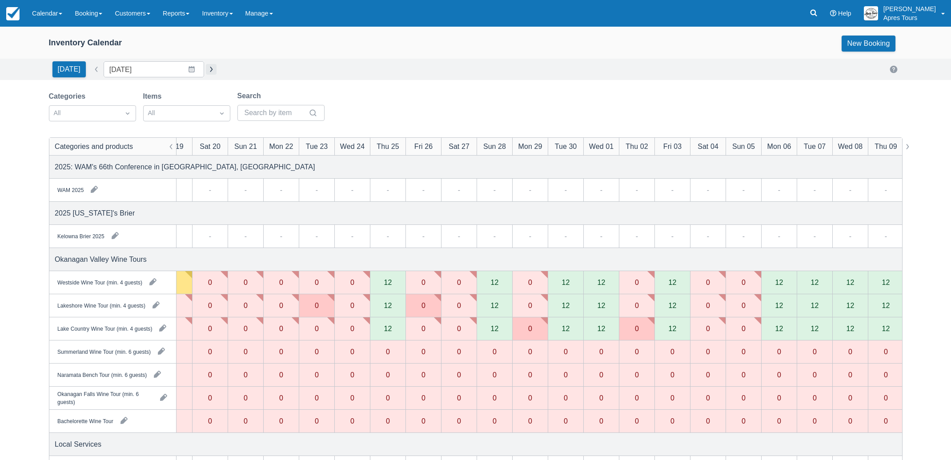
click at [206, 70] on button "button" at bounding box center [211, 69] width 11 height 11
type input "Fri Oct 17 2025"
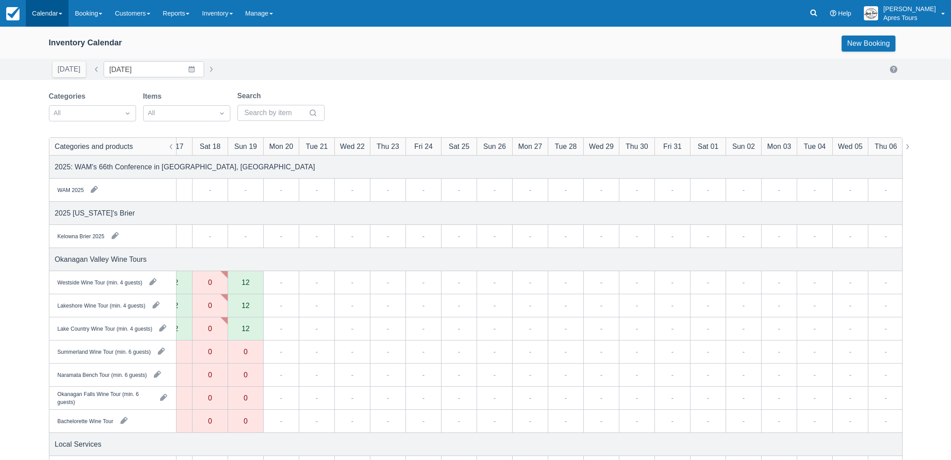
click at [46, 15] on link "Calendar" at bounding box center [47, 13] width 43 height 27
click at [53, 57] on link "Inventory" at bounding box center [61, 57] width 70 height 19
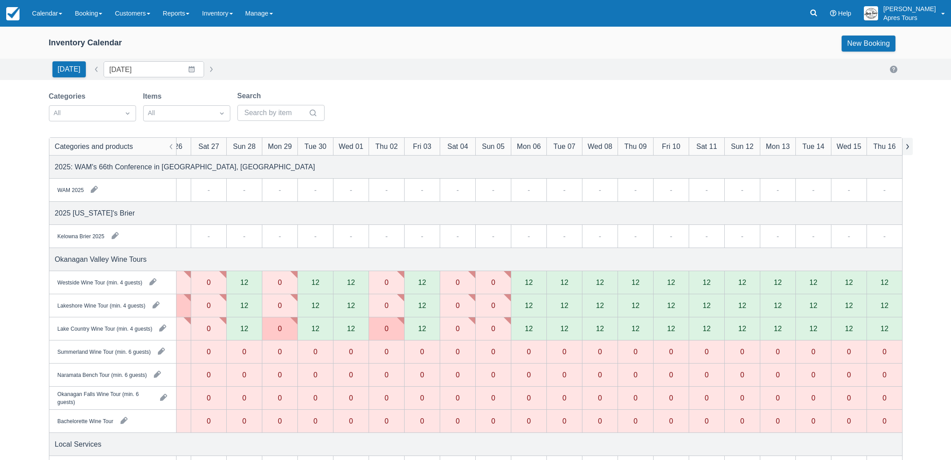
click at [910, 147] on button "button" at bounding box center [907, 146] width 11 height 17
click at [206, 70] on button "button" at bounding box center [211, 69] width 11 height 11
type input "Fri Oct 17 2025"
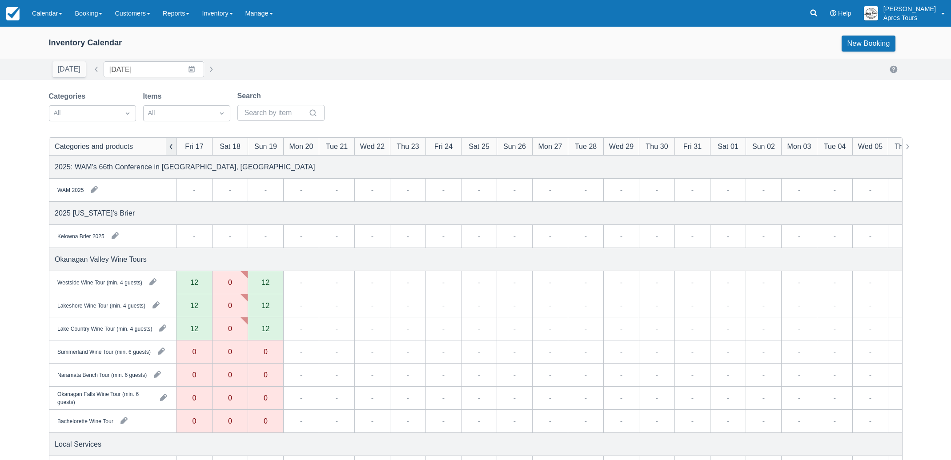
click at [172, 149] on button "button" at bounding box center [171, 146] width 11 height 17
click at [104, 16] on link "Booking" at bounding box center [88, 13] width 40 height 27
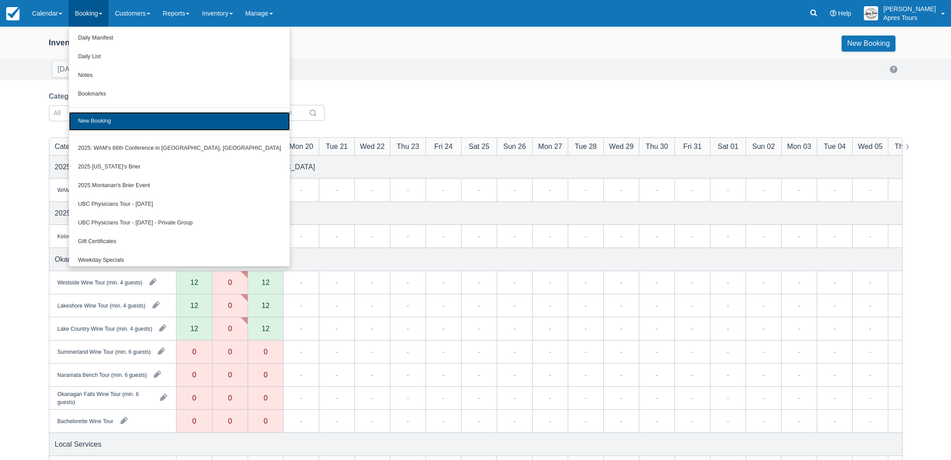
click at [96, 121] on link "New Booking" at bounding box center [179, 121] width 221 height 19
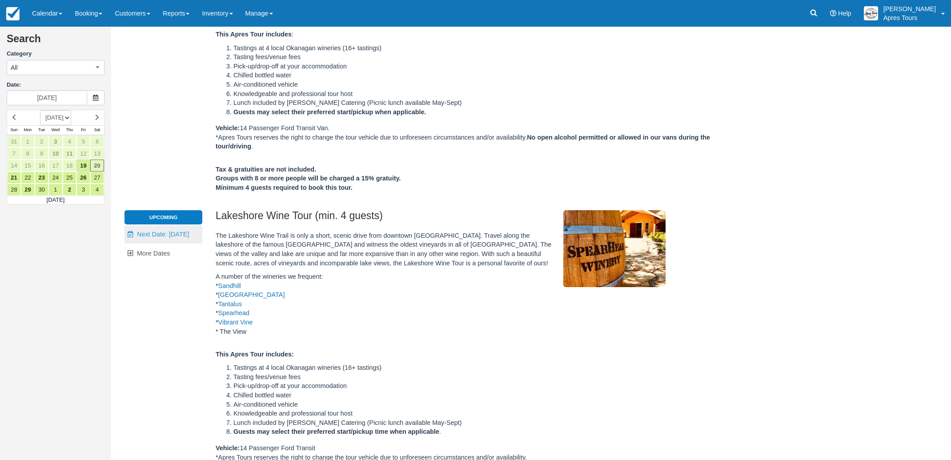
scroll to position [180, 0]
click at [153, 235] on span "Next Date: [DATE]" at bounding box center [163, 233] width 52 height 7
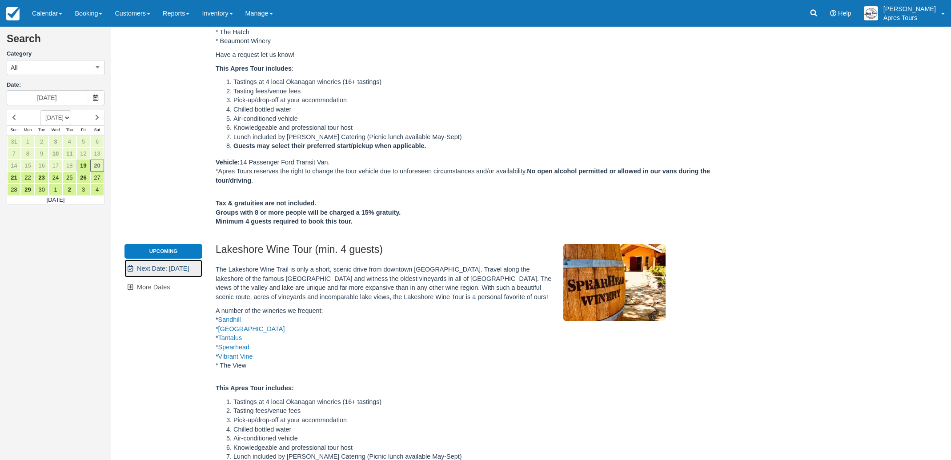
scroll to position [0, 0]
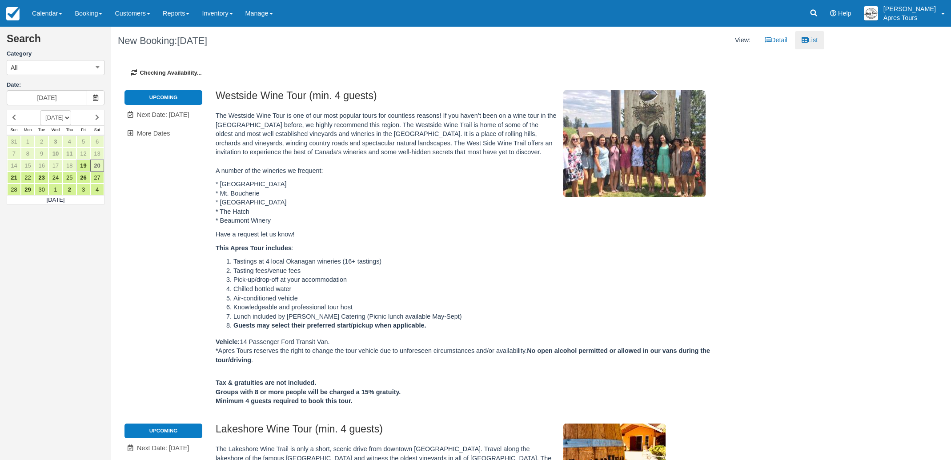
type input "[DATE]"
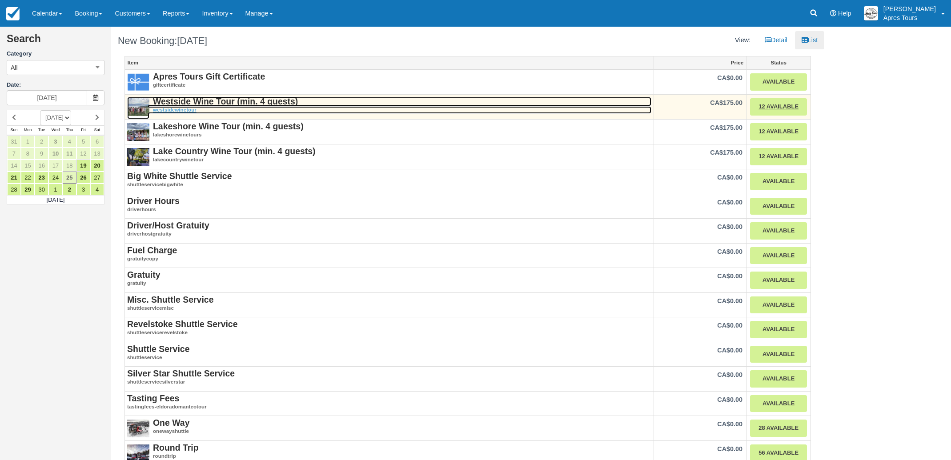
click at [208, 101] on strong "Westside Wine Tour (min. 4 guests)" at bounding box center [225, 102] width 145 height 10
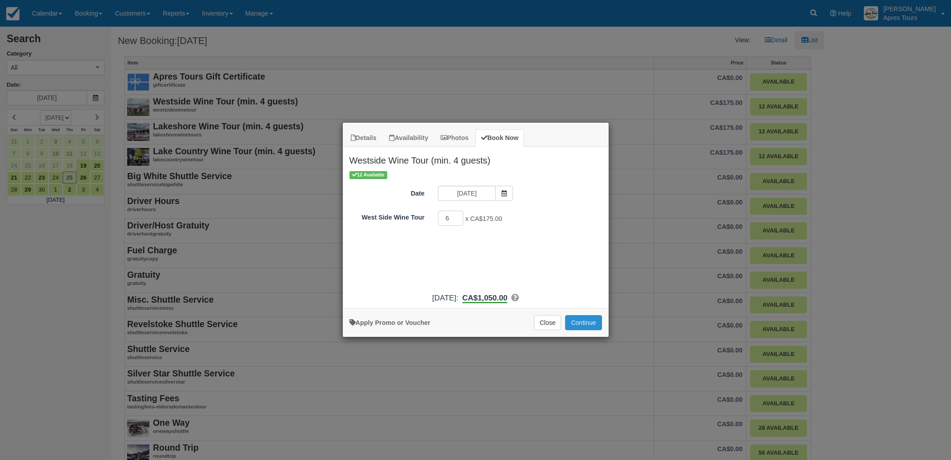
click at [584, 323] on button "Continue" at bounding box center [583, 322] width 36 height 15
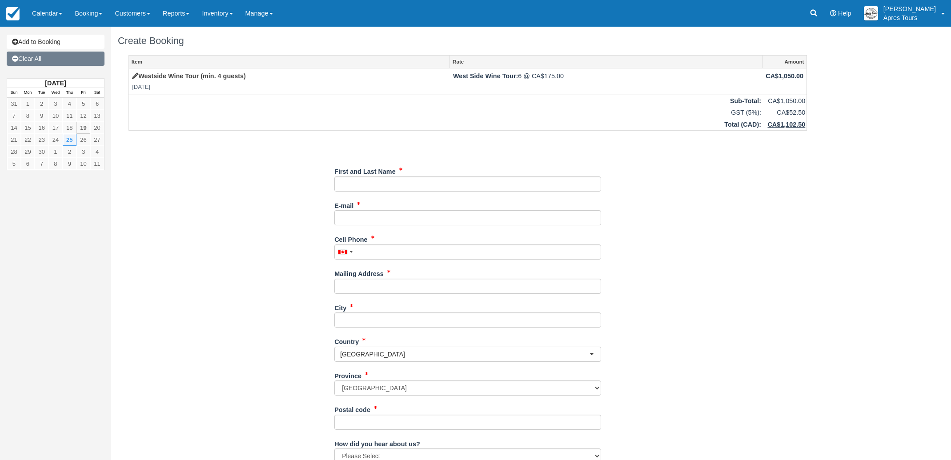
click at [25, 55] on link "Clear All" at bounding box center [56, 59] width 98 height 14
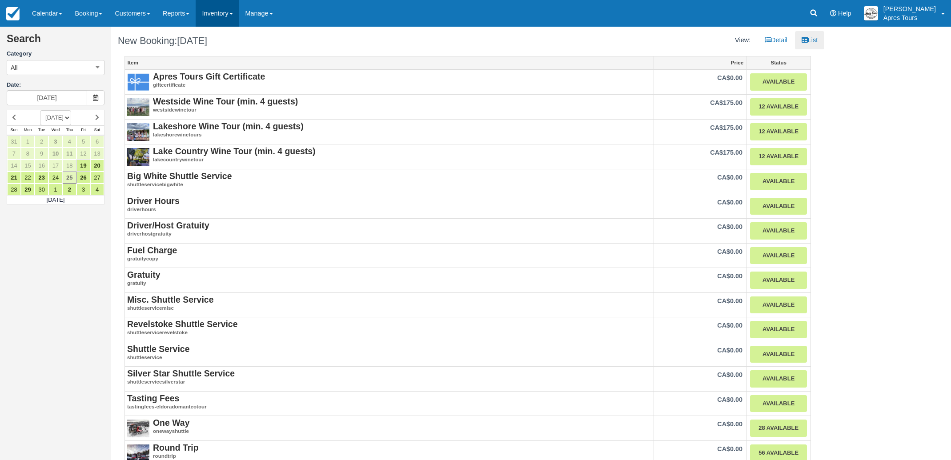
click at [232, 18] on link "Inventory" at bounding box center [217, 13] width 43 height 27
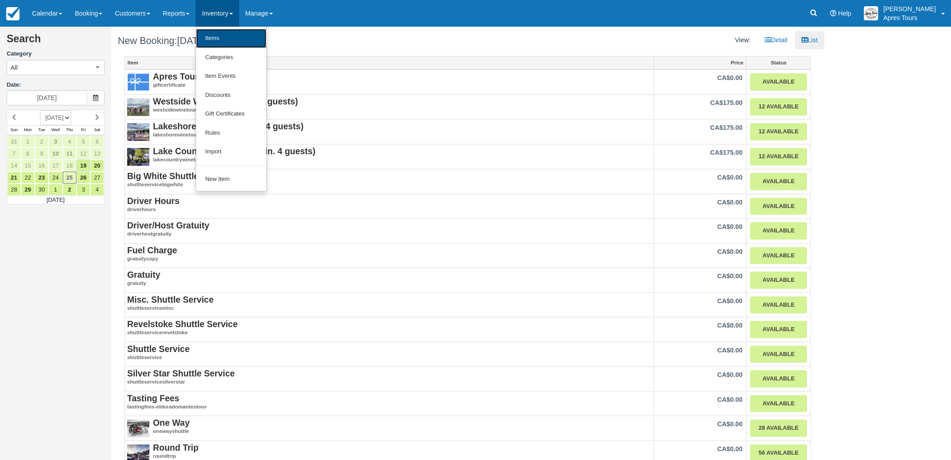
click at [224, 42] on link "Items" at bounding box center [231, 38] width 70 height 19
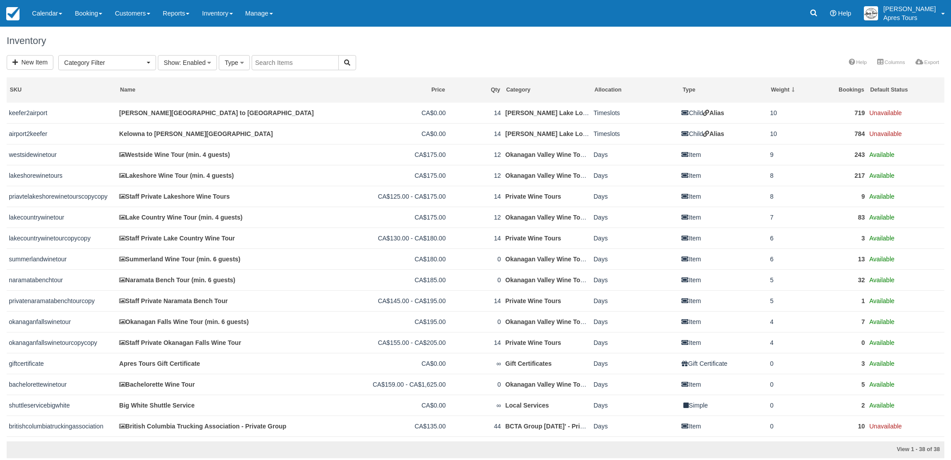
select select
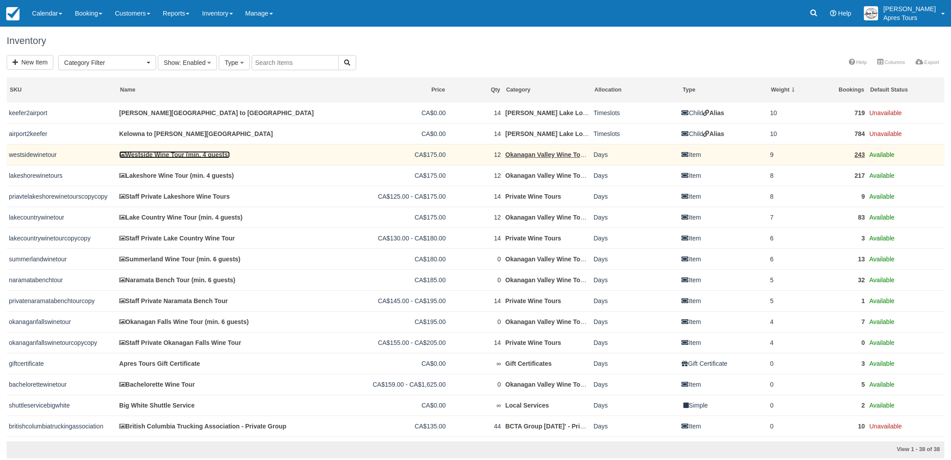
click at [157, 157] on link "Westside Wine Tour (min. 4 guests)" at bounding box center [174, 154] width 111 height 7
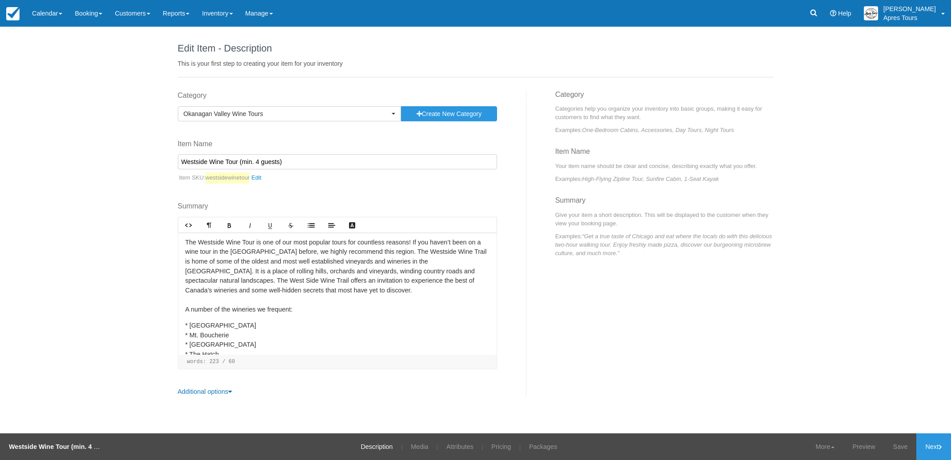
click at [256, 161] on input "Westside Wine Tour (min. 4 guests)" at bounding box center [337, 161] width 319 height 15
type input "Westside Wine Tour (min. 6 guests)"
click at [892, 444] on link "Save" at bounding box center [901, 447] width 32 height 27
click at [936, 445] on link "Next" at bounding box center [934, 447] width 35 height 27
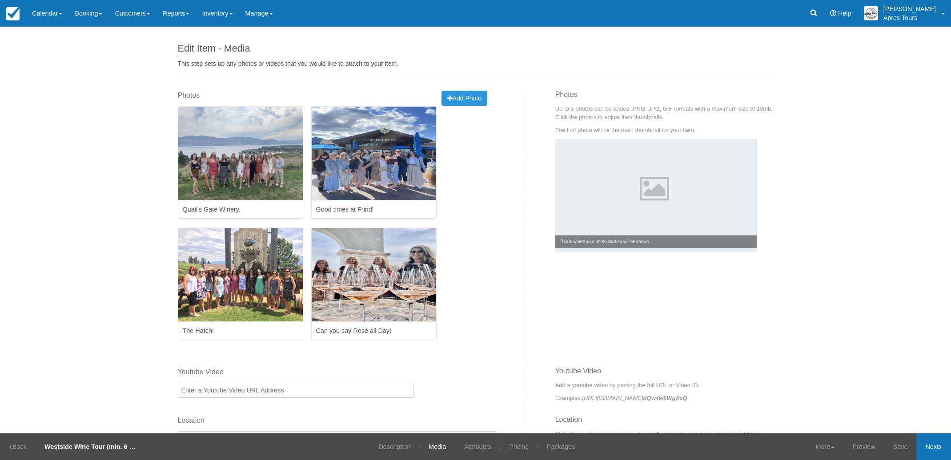
click at [935, 445] on link "Next" at bounding box center [934, 447] width 35 height 27
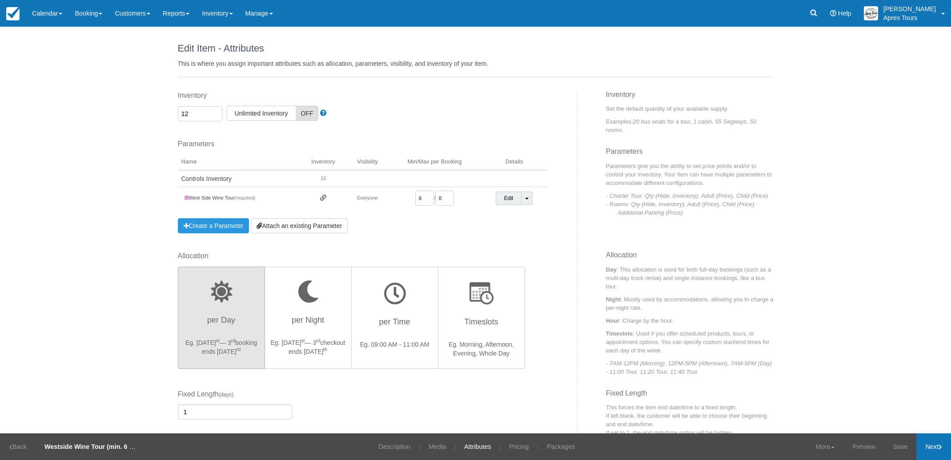
click at [935, 445] on link "Next" at bounding box center [934, 447] width 35 height 27
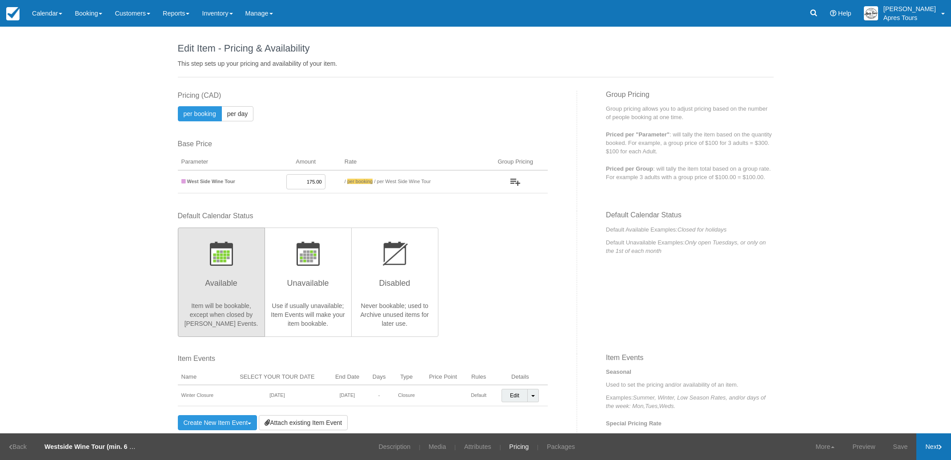
click at [938, 447] on link "Next" at bounding box center [934, 447] width 35 height 27
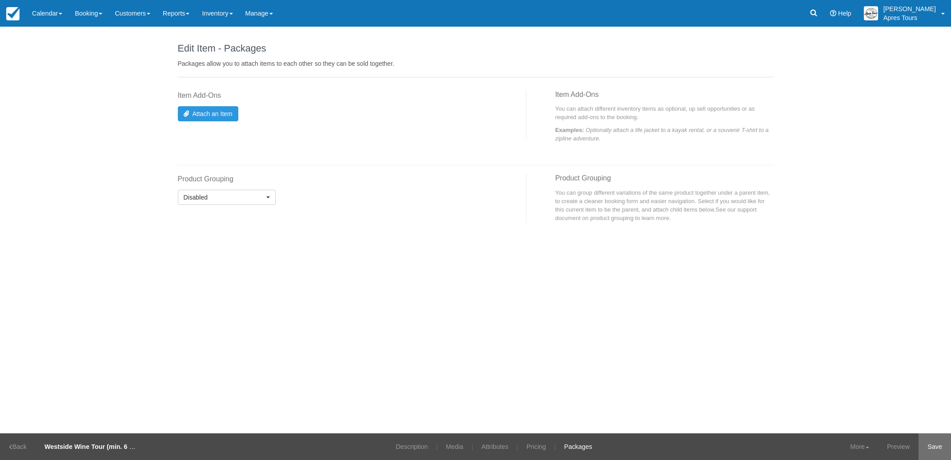
click at [938, 447] on link "Save" at bounding box center [935, 447] width 32 height 27
click at [229, 16] on link "Inventory" at bounding box center [217, 13] width 43 height 27
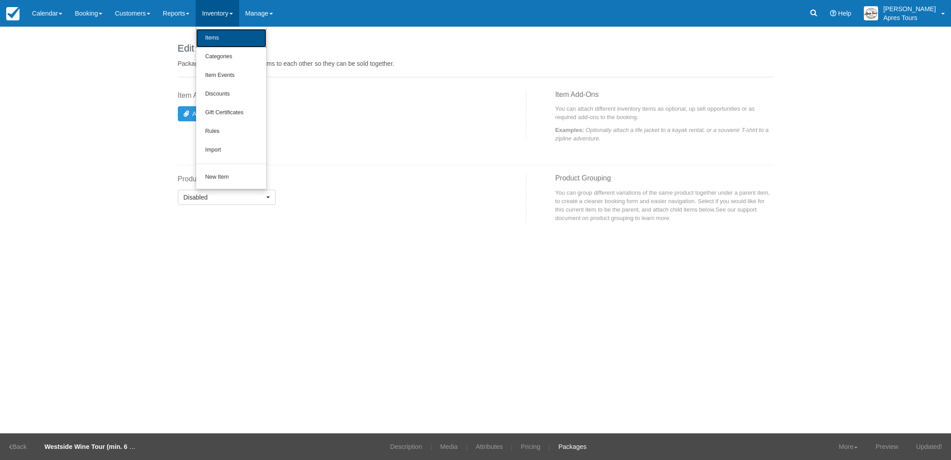
click at [227, 40] on link "Items" at bounding box center [231, 38] width 70 height 19
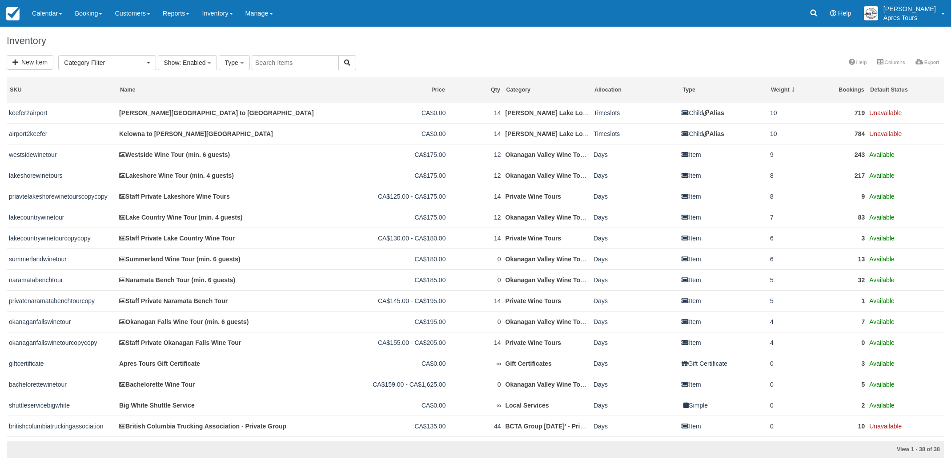
select select
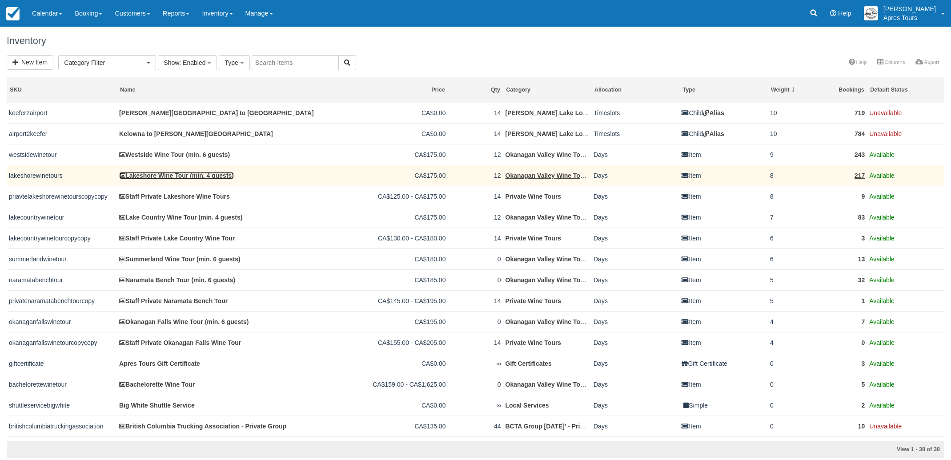
click at [175, 177] on link "Lakeshore Wine Tour (min. 4 guests)" at bounding box center [176, 175] width 115 height 7
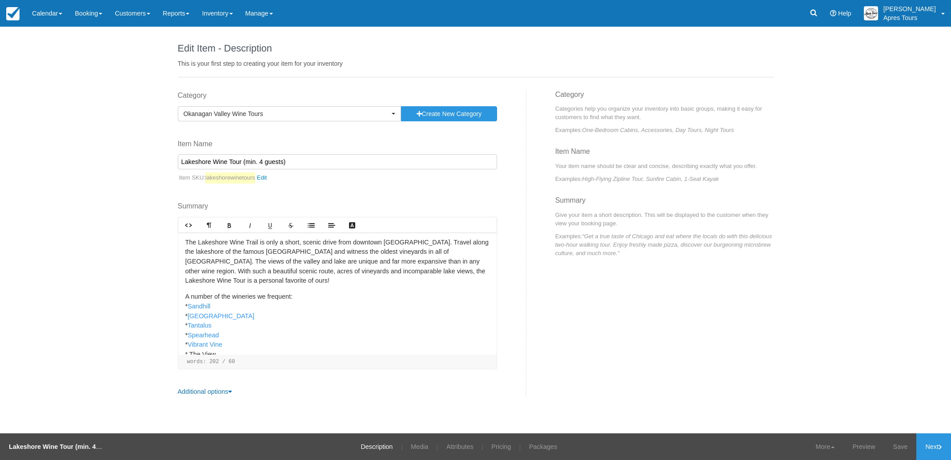
click at [260, 161] on input "Lakeshore Wine Tour (min. 4 guests)" at bounding box center [337, 161] width 319 height 15
type input "Lakeshore Wine Tour (min. 6 guests)"
click at [896, 444] on link "Save" at bounding box center [901, 447] width 32 height 27
click at [941, 446] on icon at bounding box center [941, 447] width 4 height 5
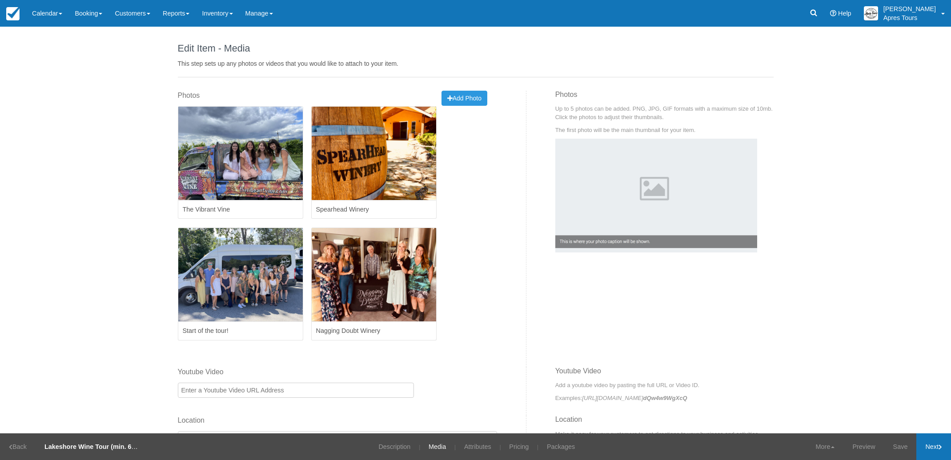
click at [941, 446] on icon at bounding box center [941, 447] width 4 height 5
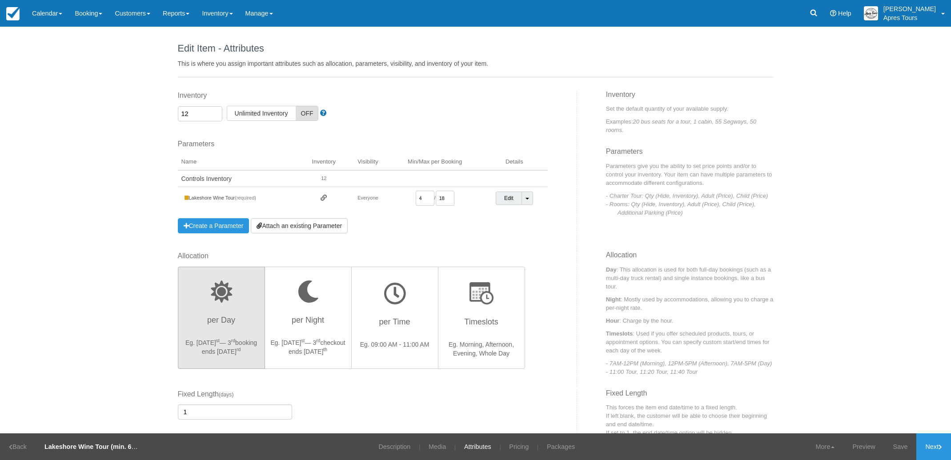
click at [422, 197] on input "4" at bounding box center [425, 198] width 19 height 15
type input "6"
click at [903, 451] on link "Save" at bounding box center [901, 447] width 32 height 27
click at [930, 450] on link "Next" at bounding box center [934, 447] width 35 height 27
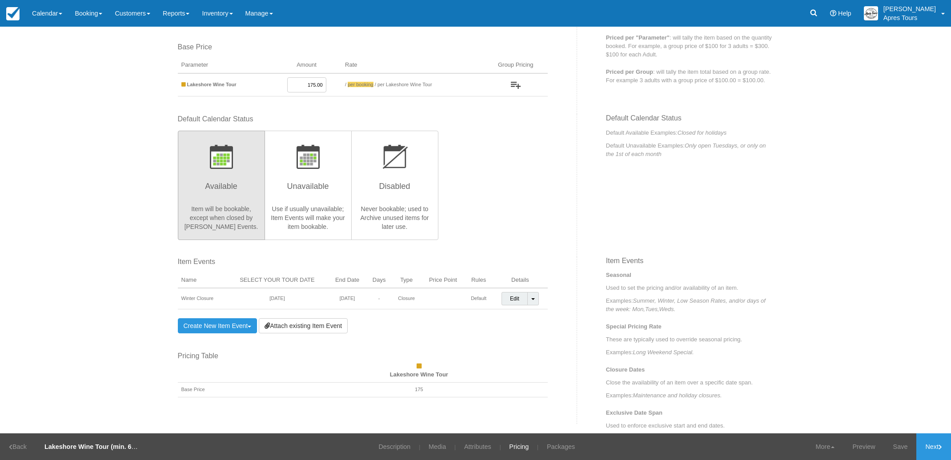
scroll to position [97, 0]
click at [936, 451] on link "Next" at bounding box center [934, 447] width 35 height 27
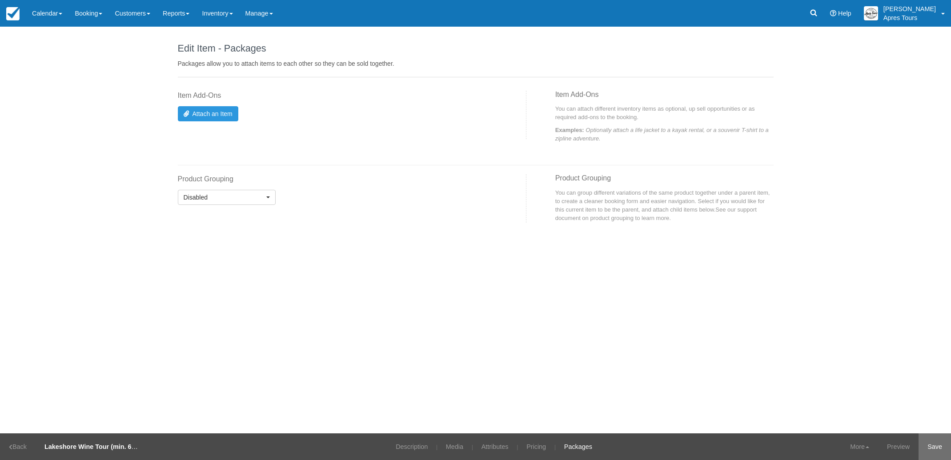
click at [938, 447] on link "Save" at bounding box center [935, 447] width 32 height 27
click at [223, 16] on link "Inventory" at bounding box center [217, 13] width 43 height 27
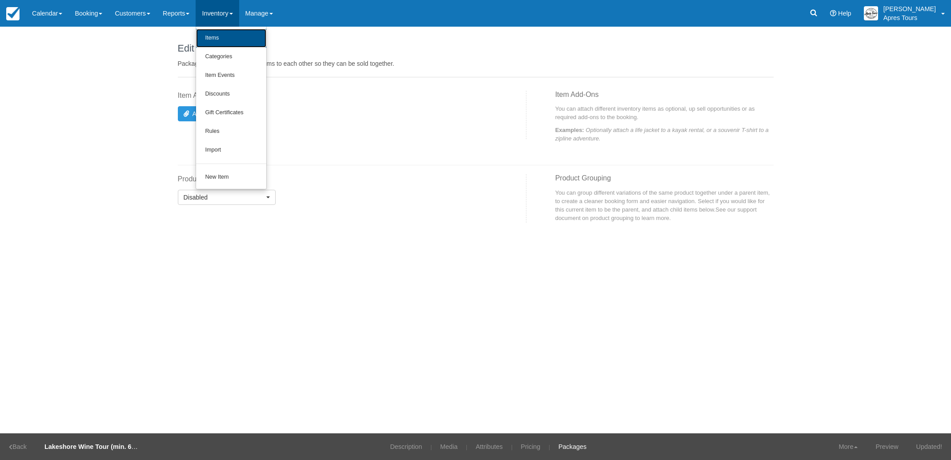
click at [227, 38] on link "Items" at bounding box center [231, 38] width 70 height 19
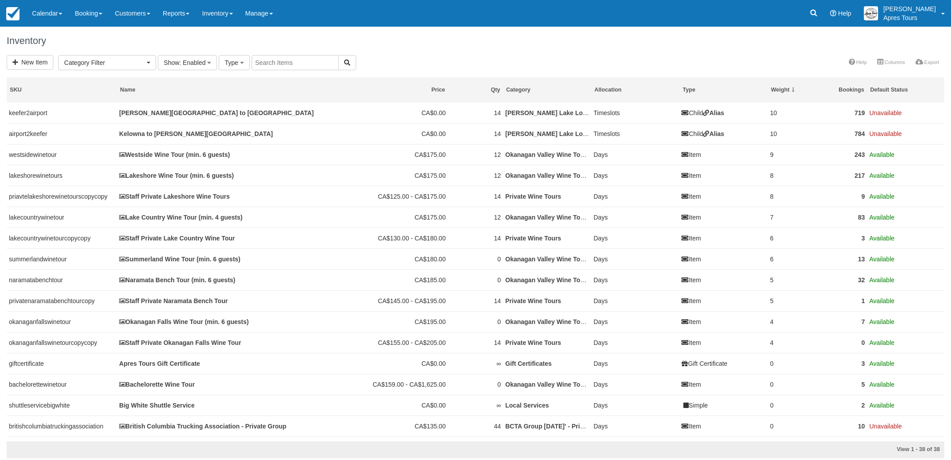
select select
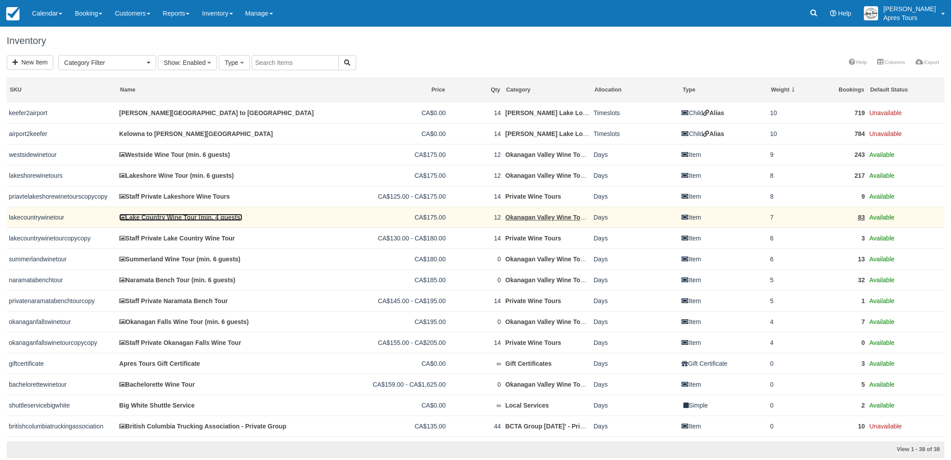
click at [159, 221] on link "Lake Country Wine Tour (min. 4 guests)" at bounding box center [180, 217] width 123 height 7
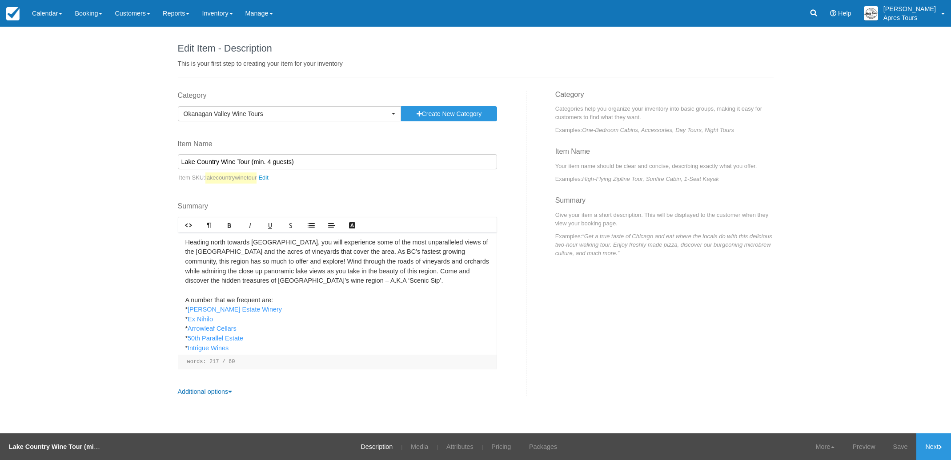
click at [267, 161] on input "Lake Country Wine Tour (min. 4 guests)" at bounding box center [337, 161] width 319 height 15
type input "Lake Country Wine Tour (min. 6 guests)"
click at [902, 443] on link "Save" at bounding box center [901, 447] width 32 height 27
click at [932, 444] on link "Next" at bounding box center [934, 447] width 35 height 27
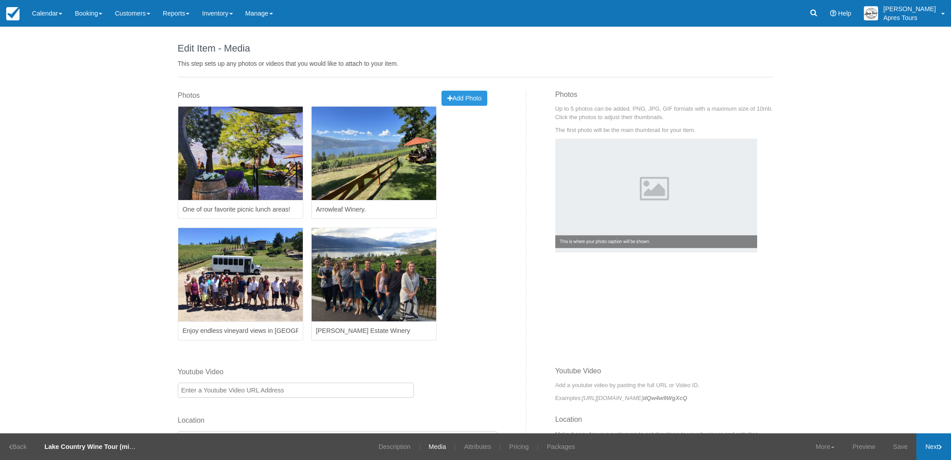
click at [932, 444] on link "Next" at bounding box center [934, 447] width 35 height 27
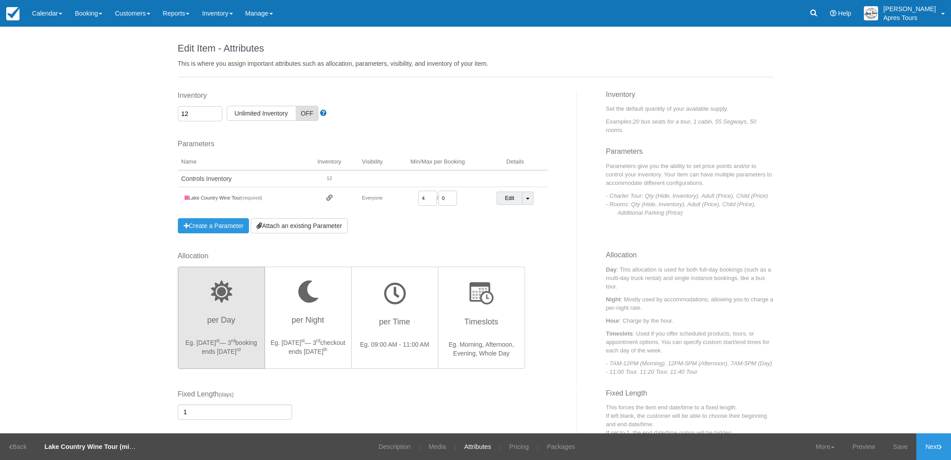
click at [426, 196] on input "4" at bounding box center [428, 198] width 19 height 15
type input "6"
click at [901, 450] on link "Save" at bounding box center [901, 447] width 32 height 27
click at [934, 447] on link "Next" at bounding box center [934, 447] width 35 height 27
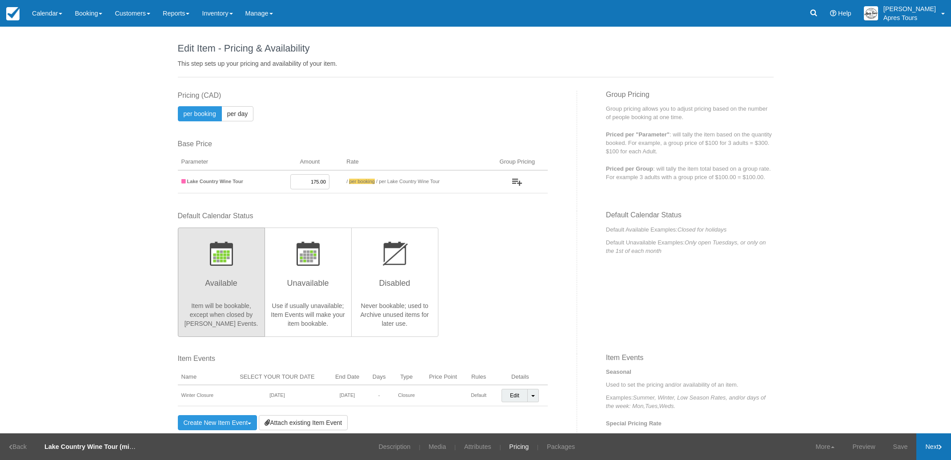
click at [934, 447] on link "Next" at bounding box center [934, 447] width 35 height 27
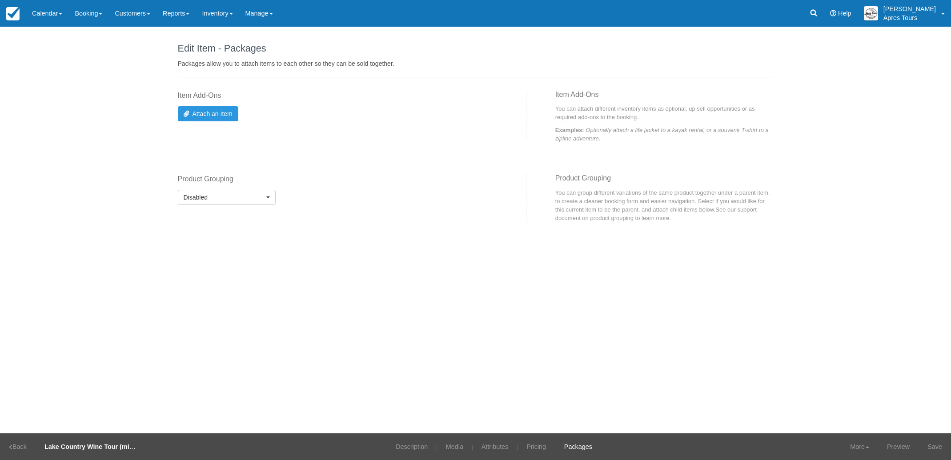
click at [934, 447] on link "Save" at bounding box center [935, 447] width 32 height 27
click at [15, 14] on img at bounding box center [12, 13] width 13 height 13
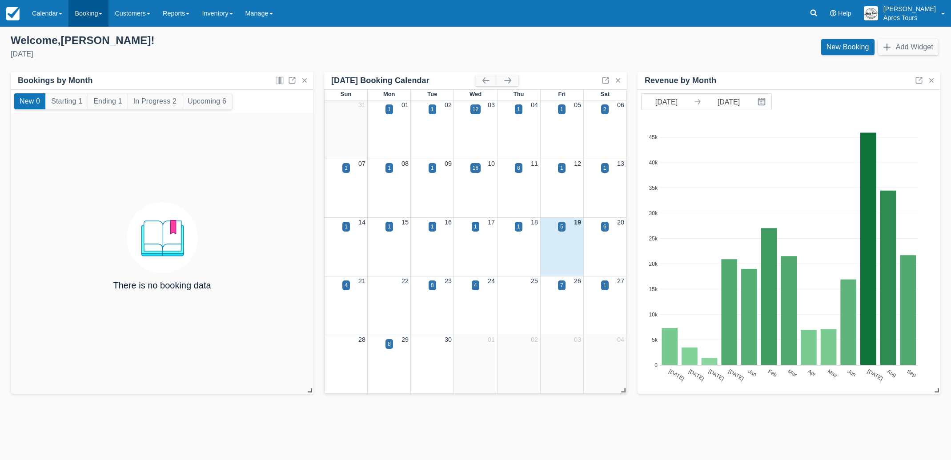
click at [98, 18] on link "Booking" at bounding box center [88, 13] width 40 height 27
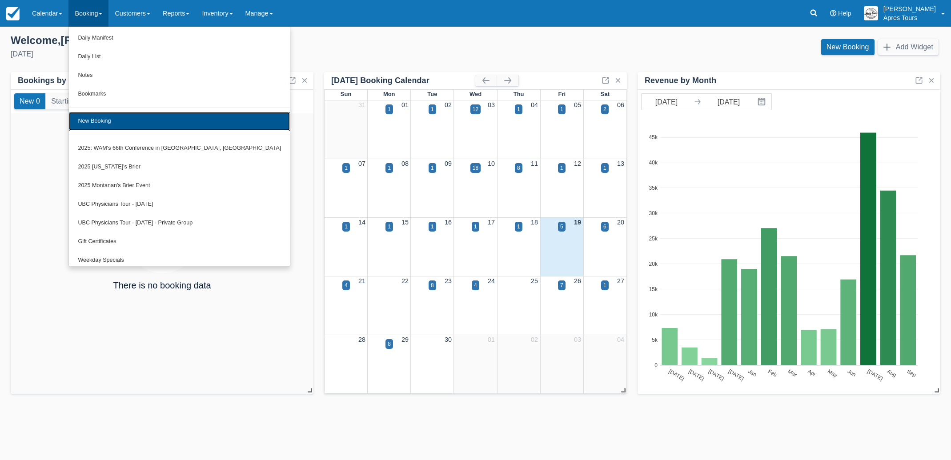
click at [92, 123] on link "New Booking" at bounding box center [179, 121] width 221 height 19
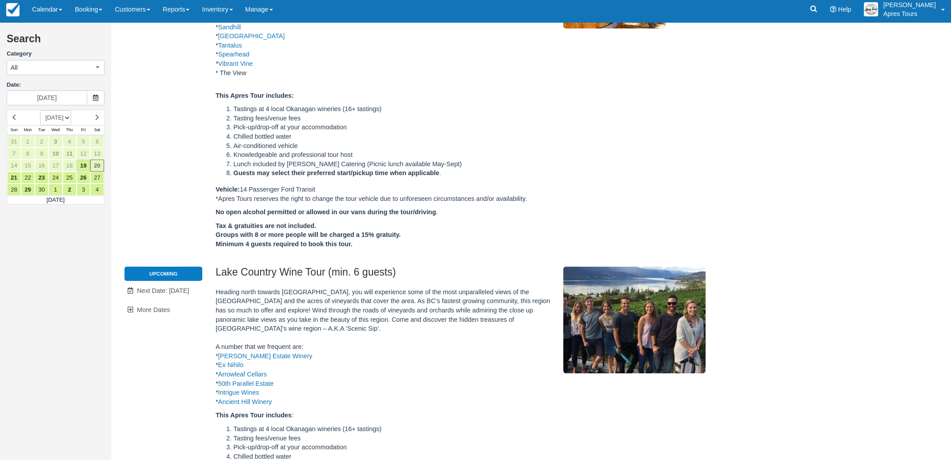
scroll to position [440, 0]
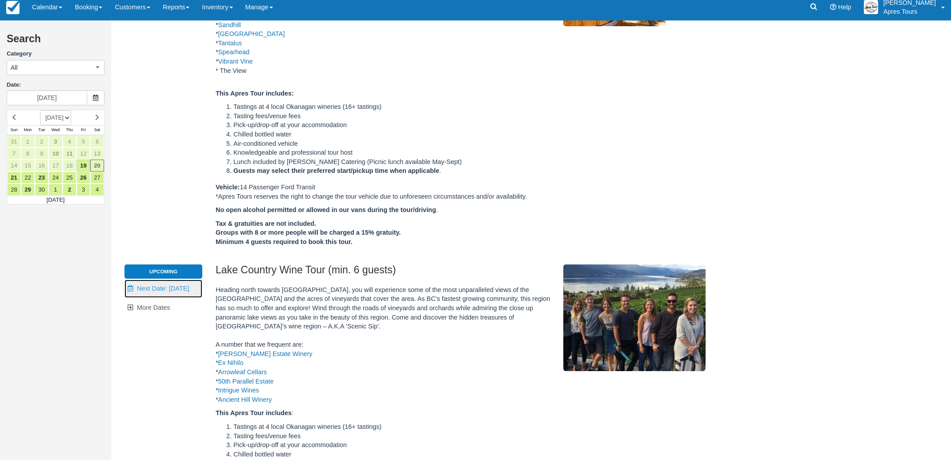
click at [159, 292] on span "Next Date: [DATE]" at bounding box center [163, 288] width 52 height 7
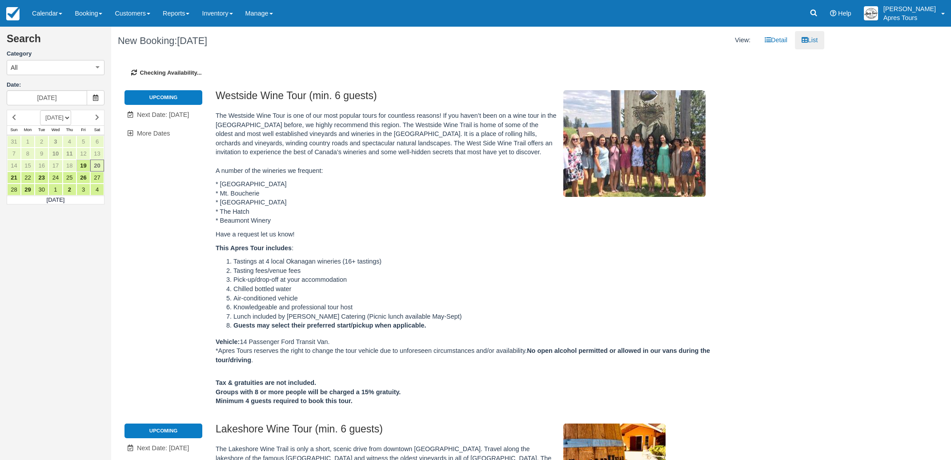
type input "[DATE]"
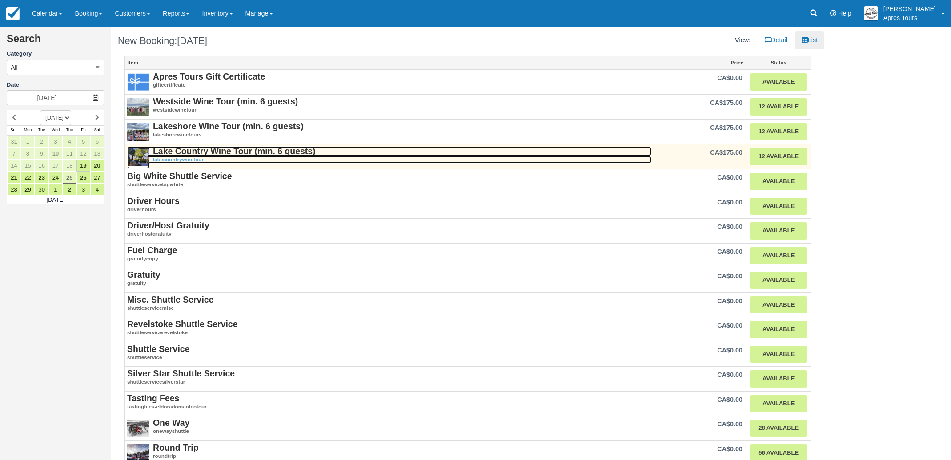
click at [224, 154] on strong "Lake Country Wine Tour (min. 6 guests)" at bounding box center [234, 151] width 163 height 10
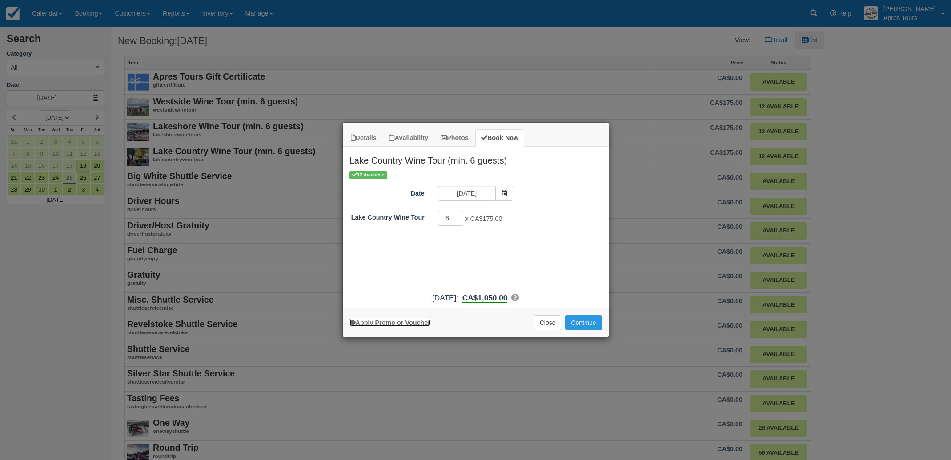
click at [415, 322] on link "Apply Promo or Voucher" at bounding box center [390, 322] width 81 height 7
click at [492, 243] on input "Promo / Voucher" at bounding box center [469, 241] width 62 height 15
click at [545, 321] on button "Close" at bounding box center [548, 322] width 28 height 15
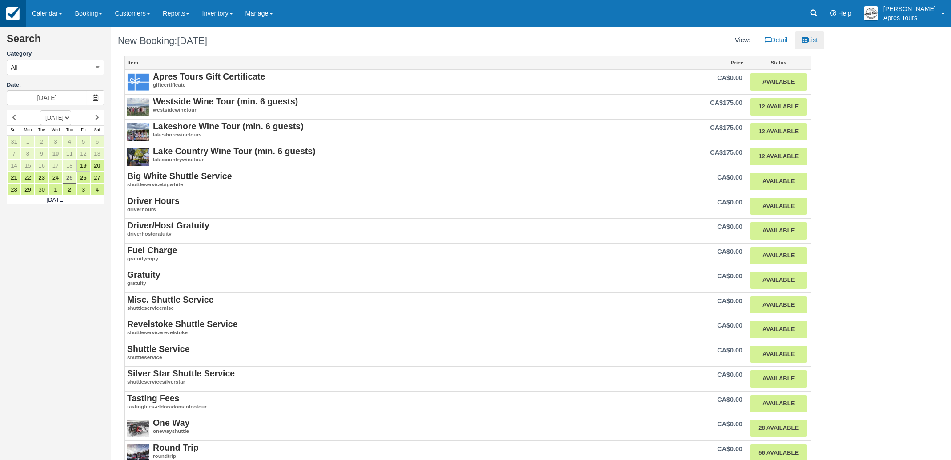
click at [11, 15] on img at bounding box center [12, 13] width 13 height 13
